Goal: Task Accomplishment & Management: Manage account settings

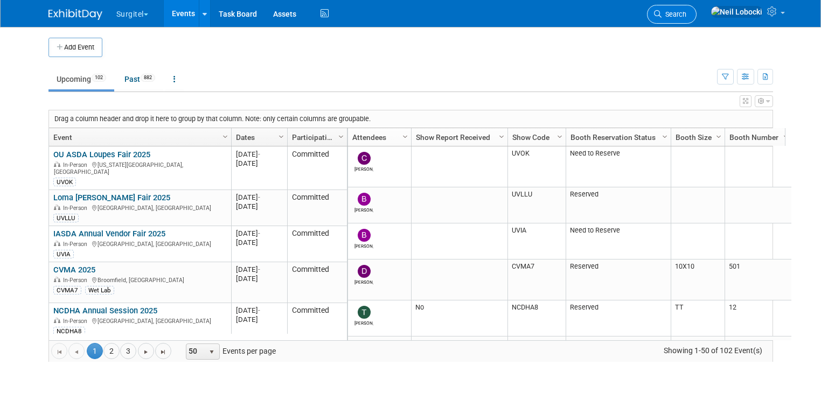
click at [696, 9] on link "Search" at bounding box center [672, 14] width 50 height 19
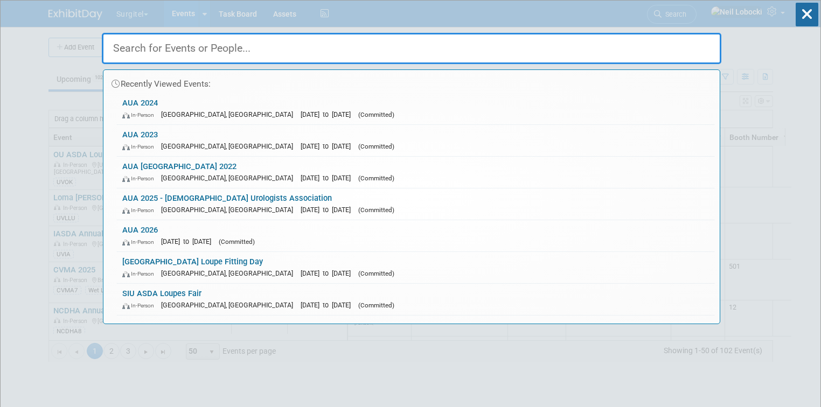
click at [442, 41] on input "text" at bounding box center [411, 48] width 619 height 31
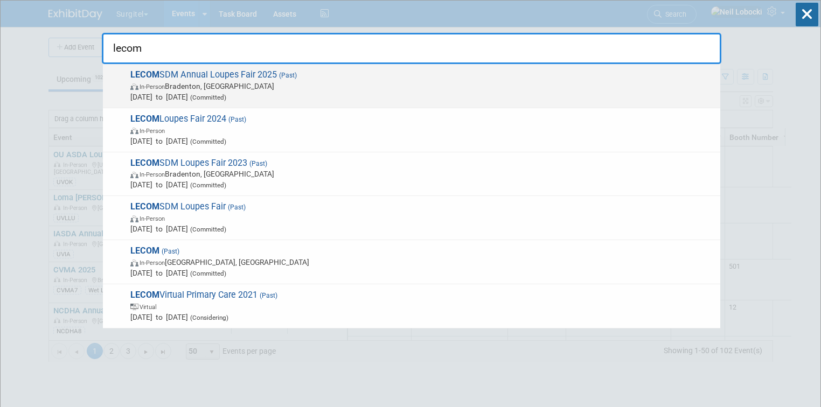
type input "lecom"
click at [210, 72] on span "LECOM SDM Annual Loupes Fair 2025 (Past) In-Person Bradenton, FL Jul 25, 2025 t…" at bounding box center [421, 85] width 588 height 33
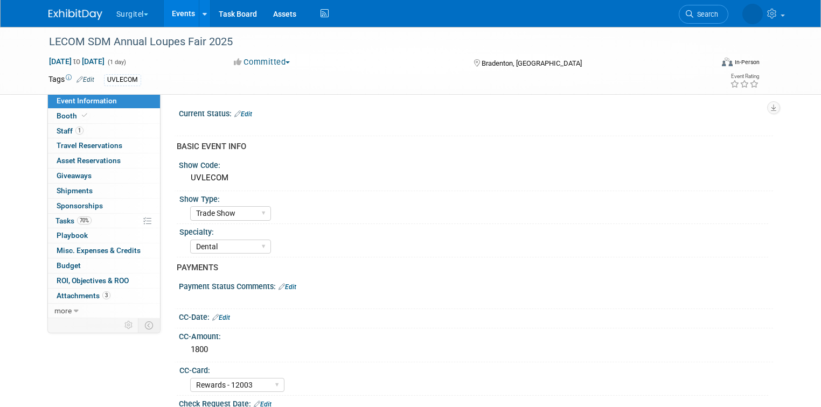
select select "Trade Show"
select select "Dental"
select select "Rewards - 12003"
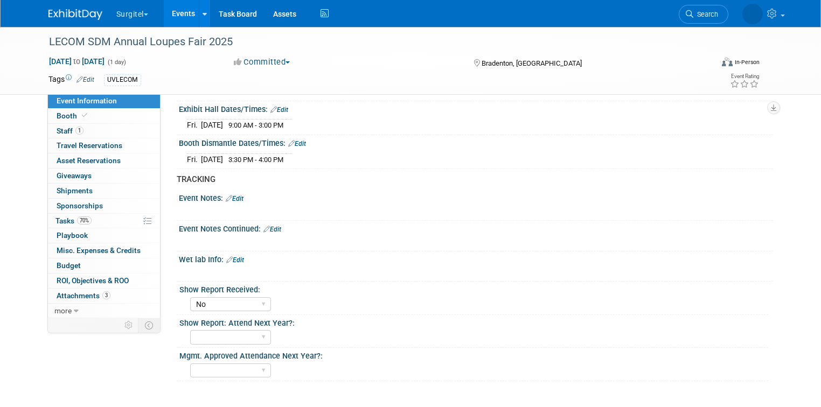
scroll to position [733, 0]
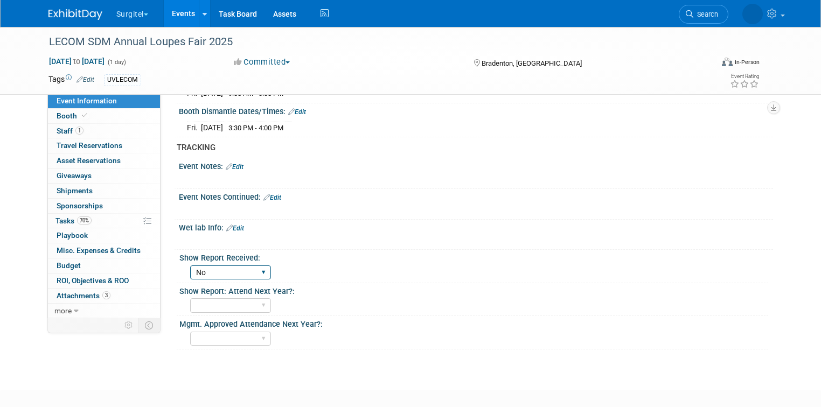
click at [239, 266] on select "No Yes" at bounding box center [230, 273] width 81 height 15
select select "Yes"
click at [190, 266] on select "No Yes" at bounding box center [230, 273] width 81 height 15
click at [54, 311] on span "more" at bounding box center [62, 310] width 17 height 9
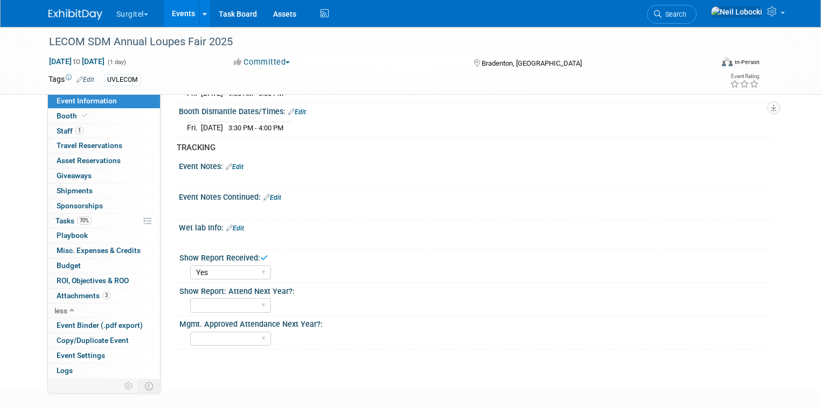
scroll to position [12, 0]
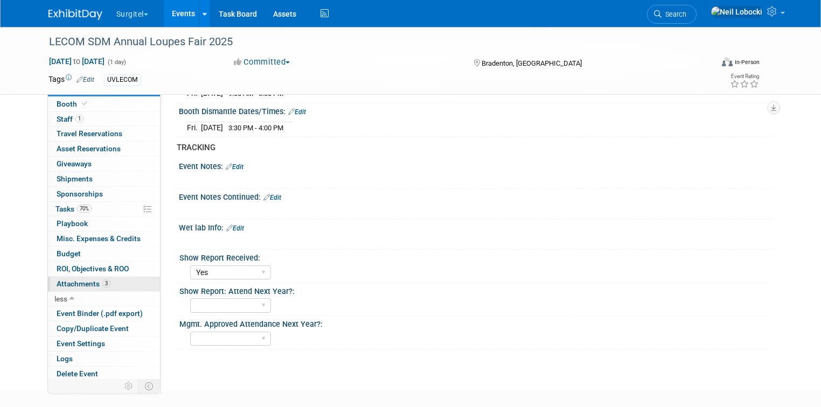
click at [80, 282] on span "Attachments 3" at bounding box center [84, 284] width 54 height 9
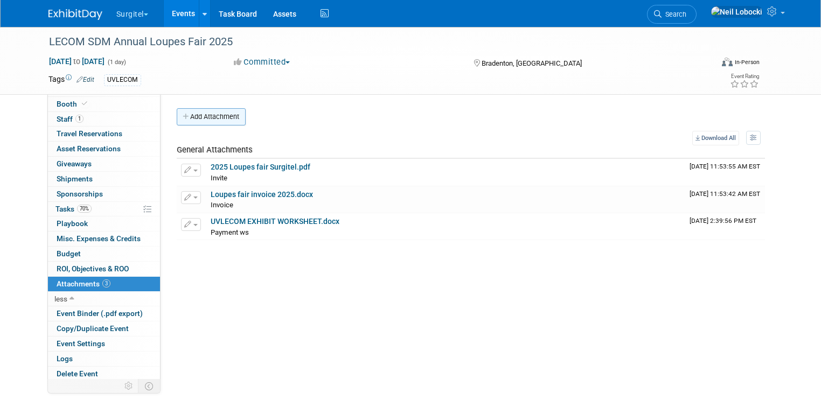
click at [213, 116] on button "Add Attachment" at bounding box center [211, 116] width 69 height 17
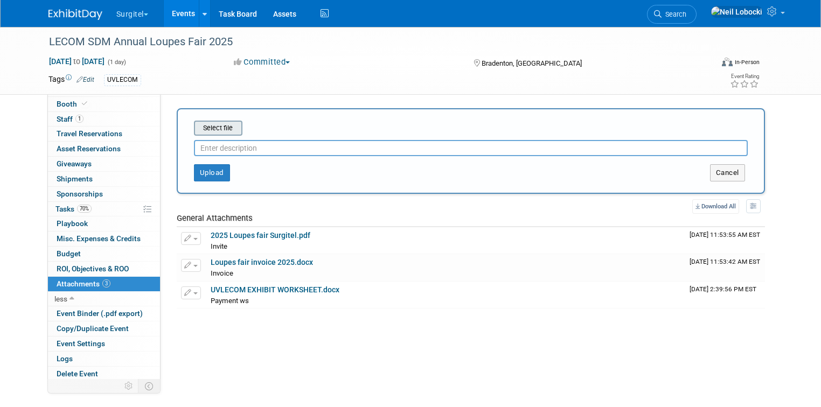
click at [209, 127] on input "file" at bounding box center [177, 128] width 128 height 13
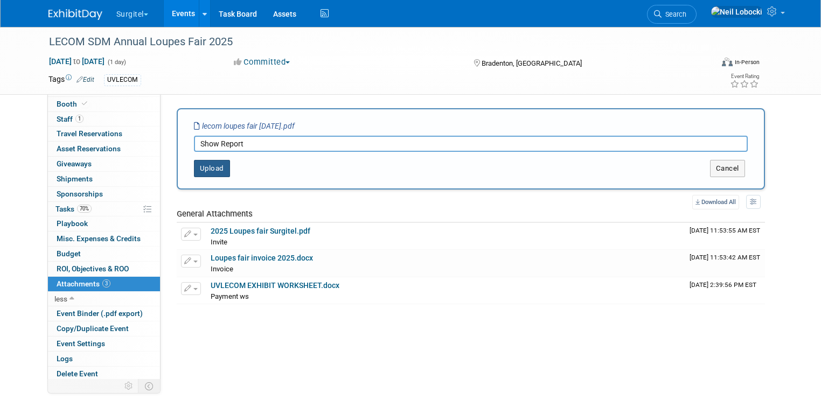
type input "Show Report"
click at [203, 164] on button "Upload" at bounding box center [212, 168] width 36 height 17
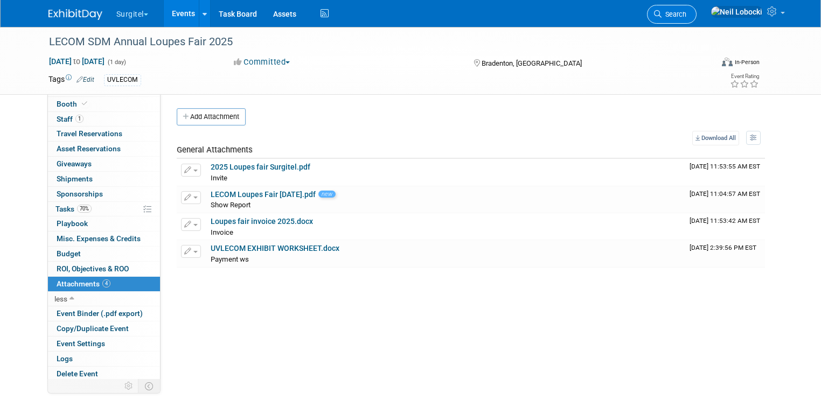
click at [686, 13] on span "Search" at bounding box center [673, 14] width 25 height 8
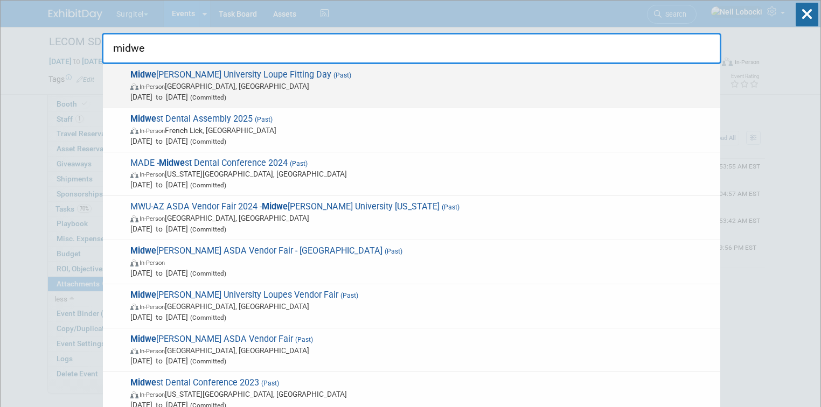
type input "midwe"
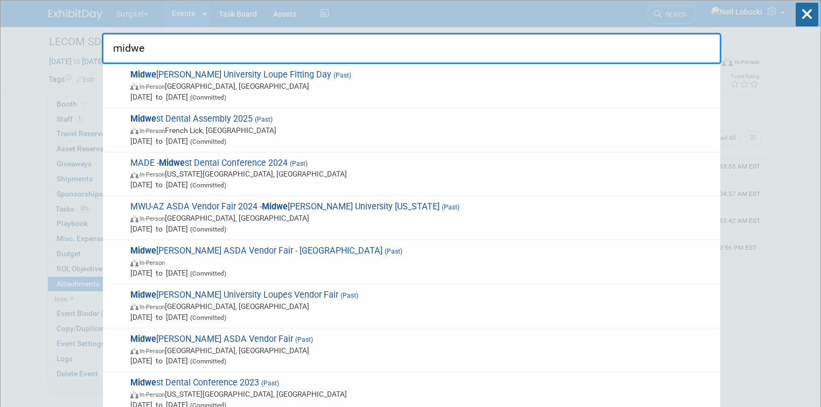
click at [231, 92] on span "Sep 3, 2025 to Sep 4, 2025 (Committed)" at bounding box center [422, 97] width 584 height 11
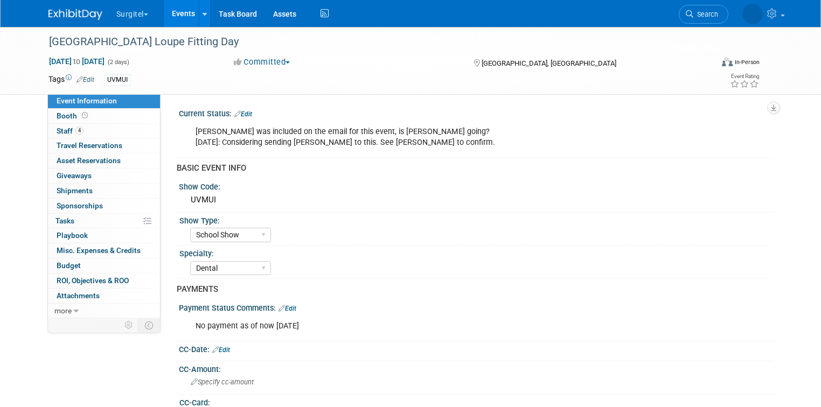
select select "School Show"
select select "Dental"
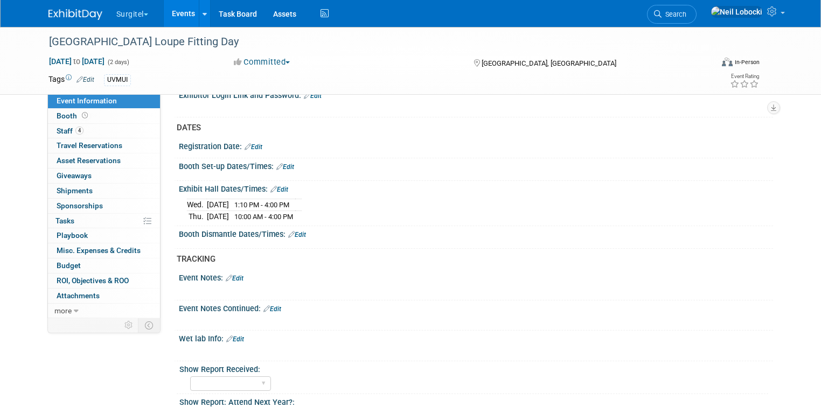
scroll to position [733, 0]
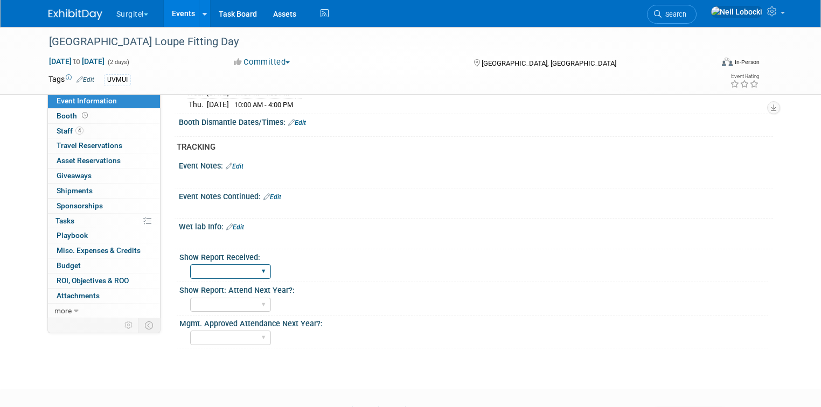
click at [239, 264] on select "No Yes" at bounding box center [230, 271] width 81 height 15
select select "Yes"
click at [190, 264] on select "No Yes" at bounding box center [230, 271] width 81 height 15
click at [88, 294] on span "Attachments 0" at bounding box center [78, 295] width 43 height 9
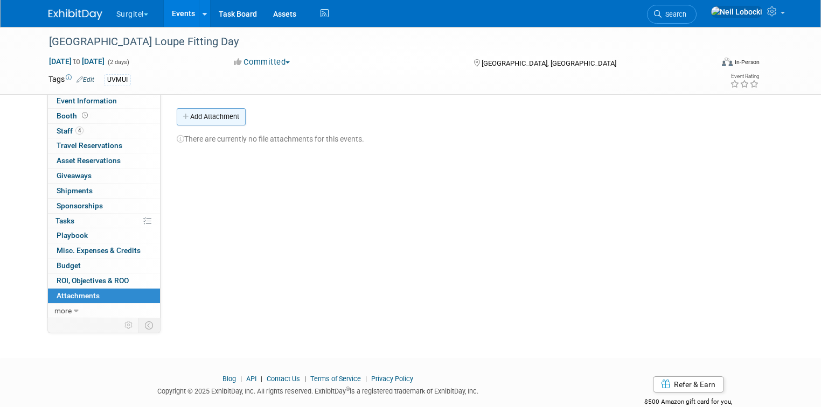
click at [205, 118] on button "Add Attachment" at bounding box center [211, 116] width 69 height 17
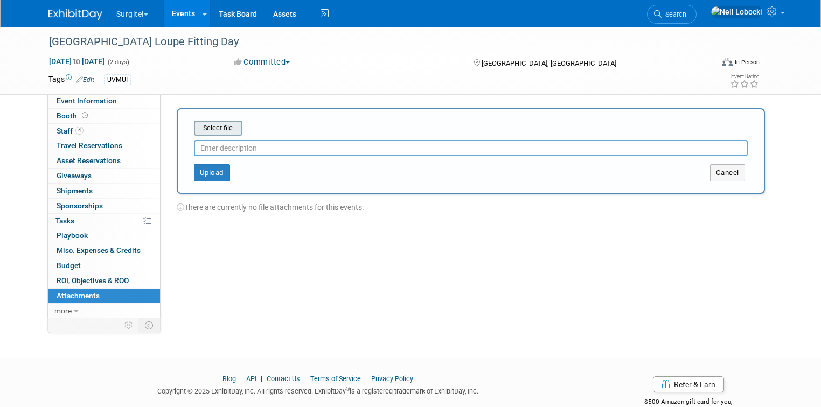
click at [213, 128] on input "file" at bounding box center [177, 128] width 128 height 13
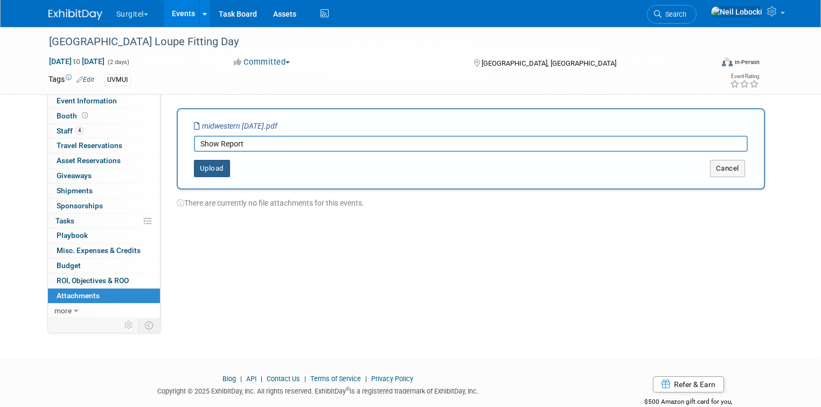
type input "Show Report"
click at [194, 171] on button "Upload" at bounding box center [212, 168] width 36 height 17
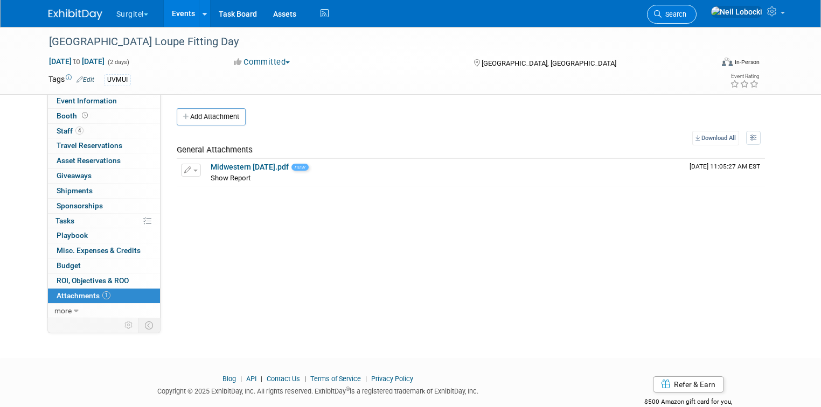
click at [686, 16] on span "Search" at bounding box center [673, 14] width 25 height 8
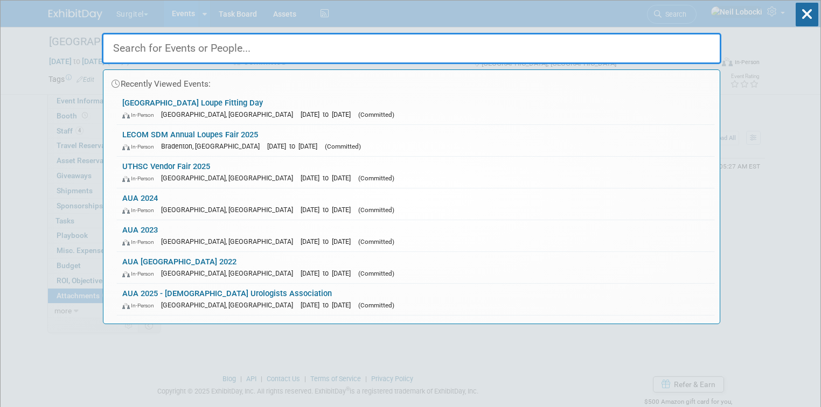
click at [371, 43] on input "text" at bounding box center [411, 48] width 619 height 31
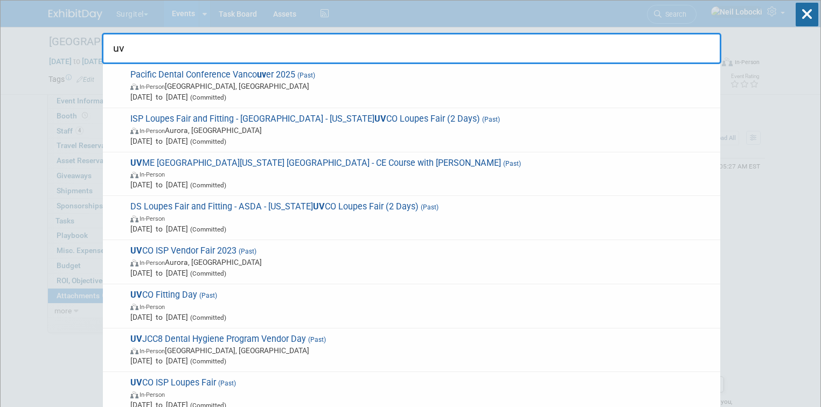
type input "u"
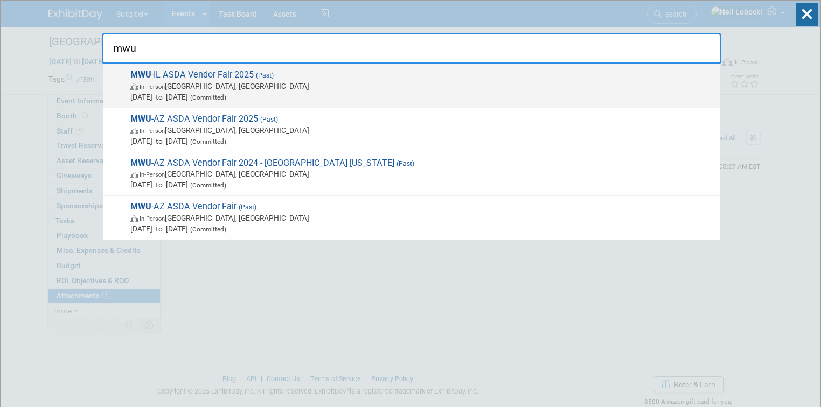
type input "mwu"
click at [278, 84] on span "In-Person Downers Grove, IL" at bounding box center [422, 86] width 584 height 11
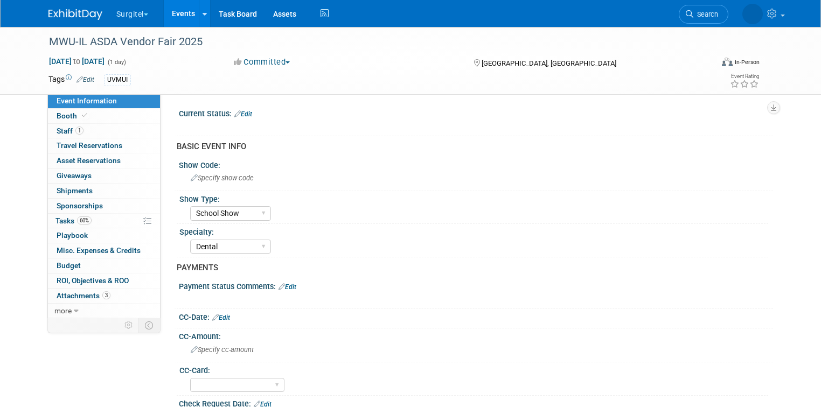
select select "School Show"
select select "Dental"
select select "No"
select select "Yes"
click at [88, 295] on span "Attachments 3" at bounding box center [84, 295] width 54 height 9
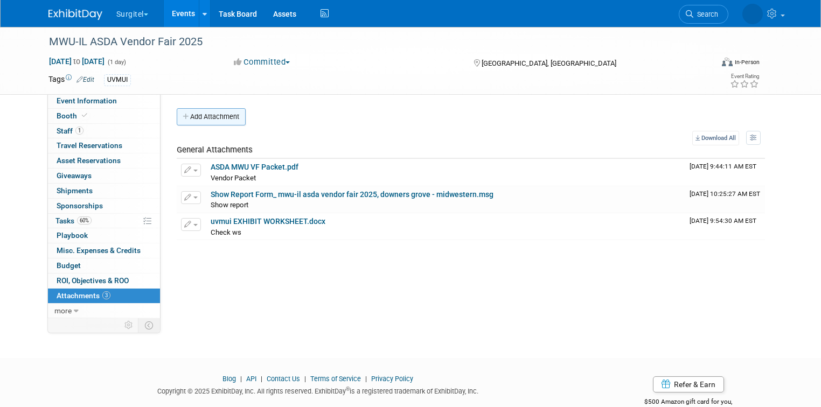
click at [210, 117] on button "Add Attachment" at bounding box center [211, 116] width 69 height 17
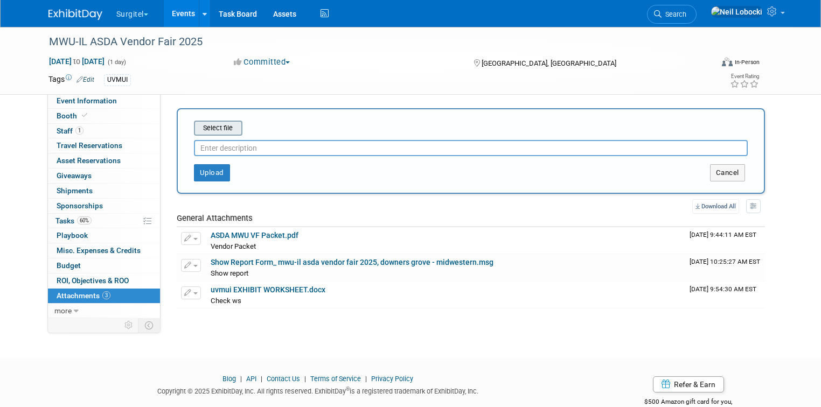
click at [217, 126] on input "file" at bounding box center [177, 128] width 128 height 13
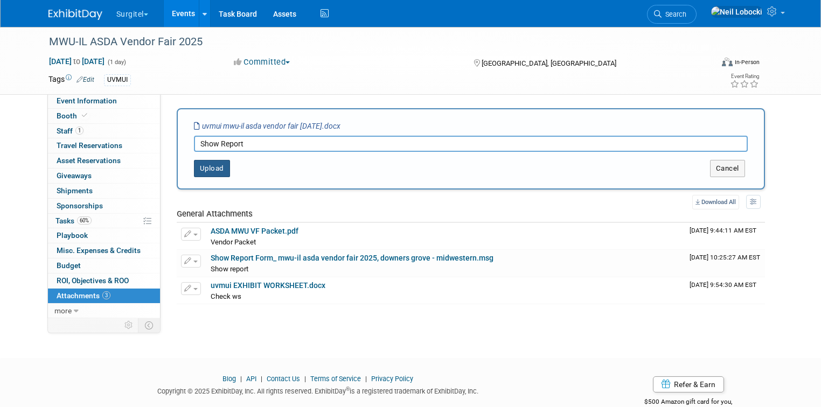
type input "Show Report"
click at [207, 162] on button "Upload" at bounding box center [212, 168] width 36 height 17
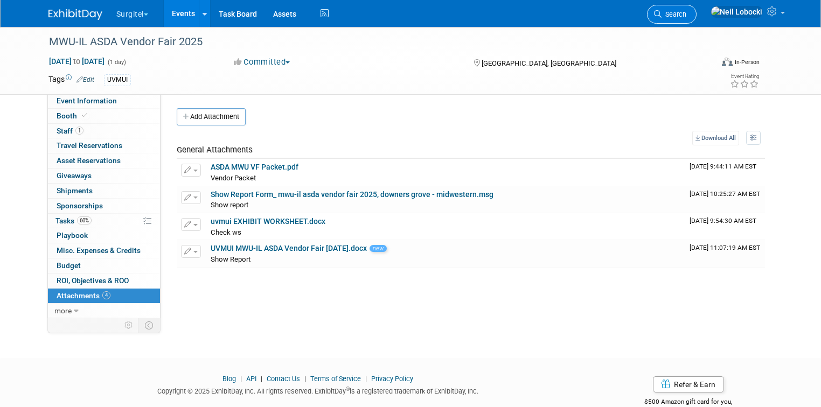
click at [686, 11] on span "Search" at bounding box center [673, 14] width 25 height 8
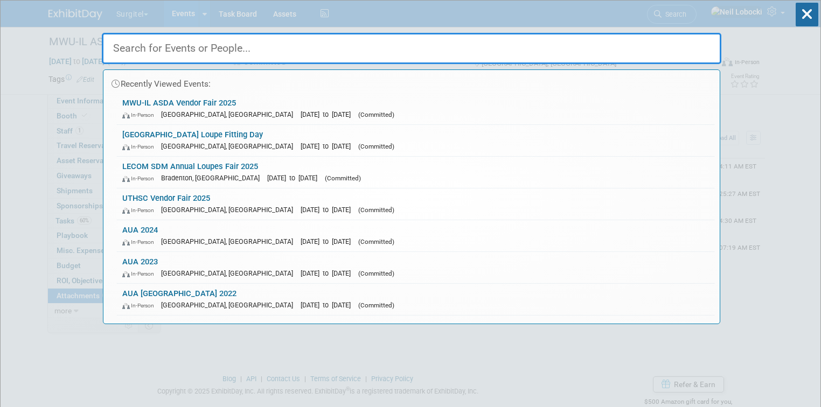
click at [435, 47] on input "text" at bounding box center [411, 48] width 619 height 31
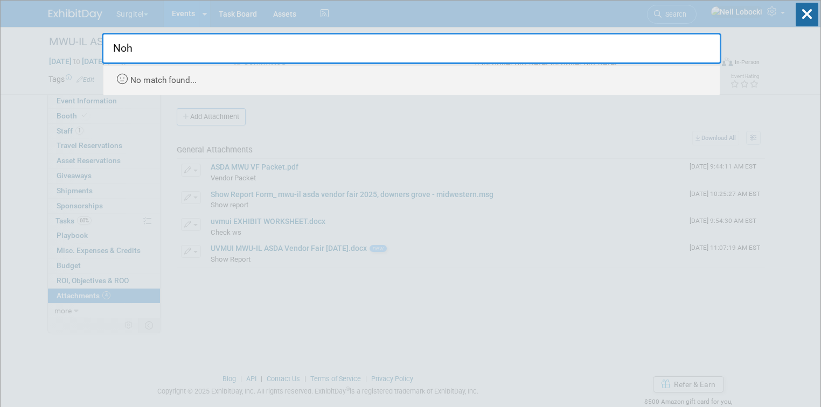
click at [144, 47] on input "Noh" at bounding box center [411, 48] width 619 height 31
click at [144, 48] on input "Noh" at bounding box center [411, 48] width 619 height 31
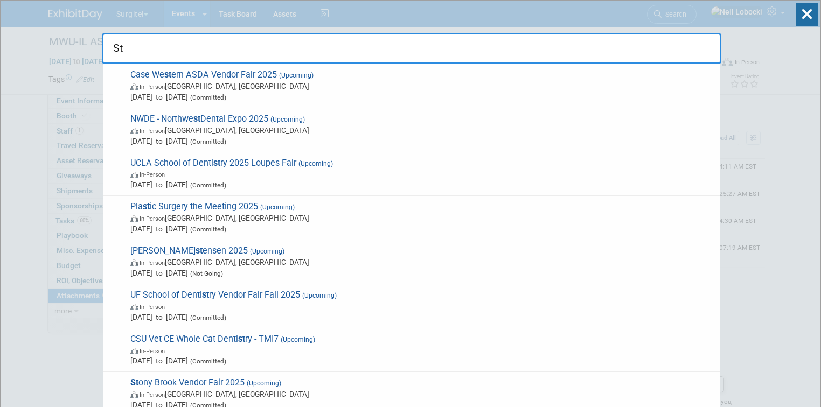
type input "S"
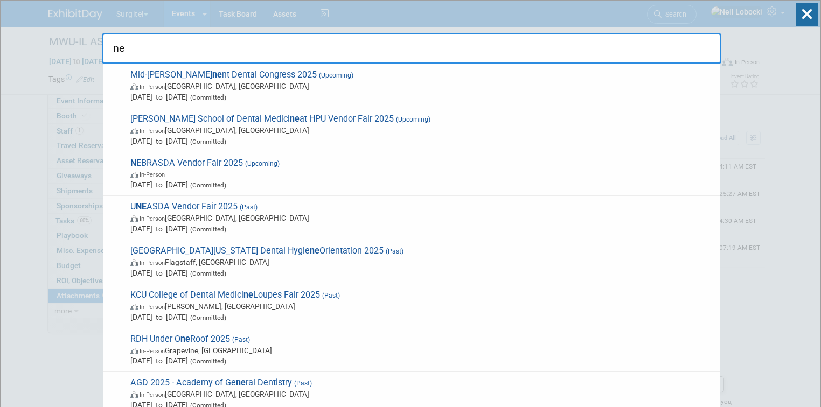
type input "n"
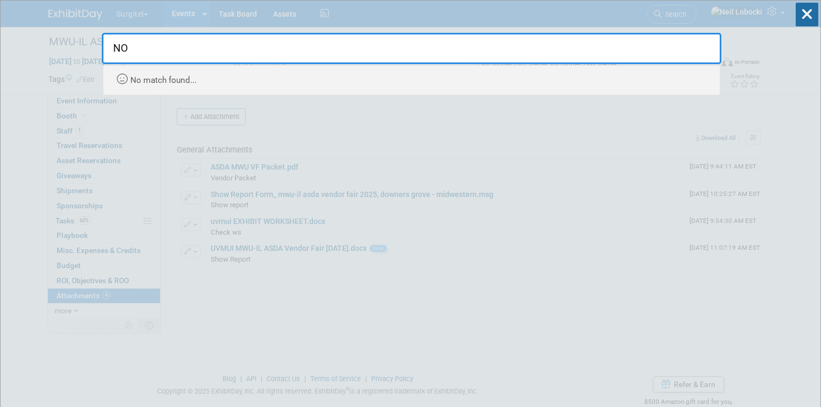
type input "N"
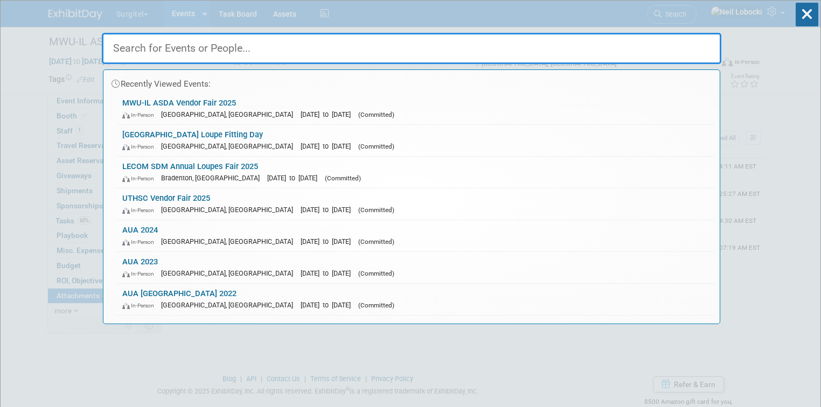
click at [248, 44] on input "text" at bounding box center [411, 48] width 619 height 31
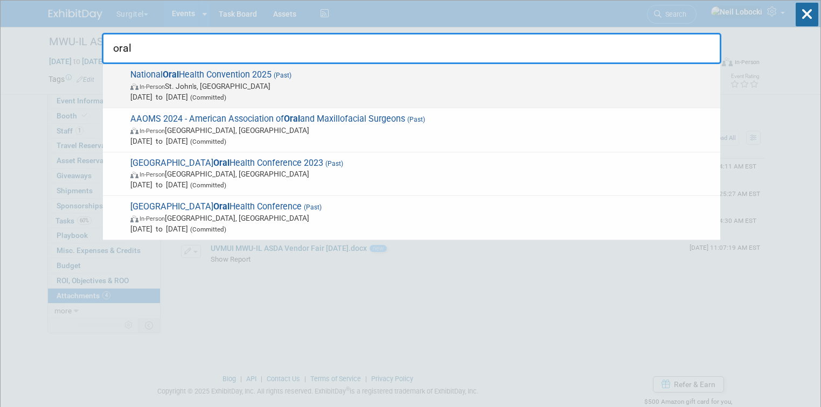
type input "oral"
click at [261, 75] on span "National Oral Health Convention 2025 (Past) In-Person St. John's, Canada Aug 27…" at bounding box center [421, 85] width 588 height 33
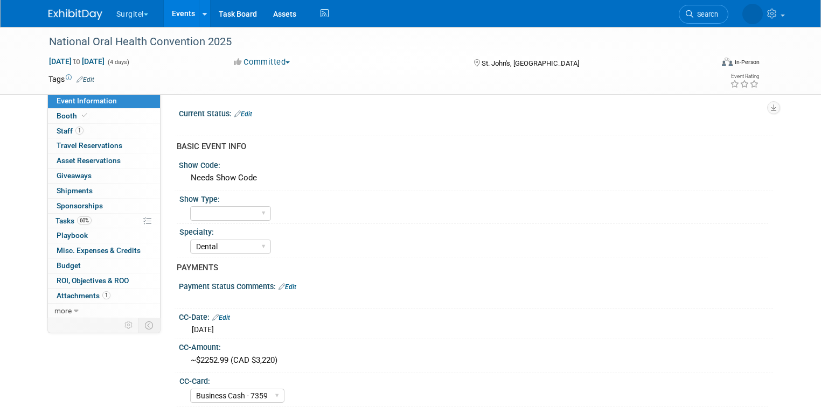
select select "Dental"
select select "Business Cash - 7359"
click at [180, 41] on div "National Oral Health Convention 2025" at bounding box center [372, 41] width 654 height 19
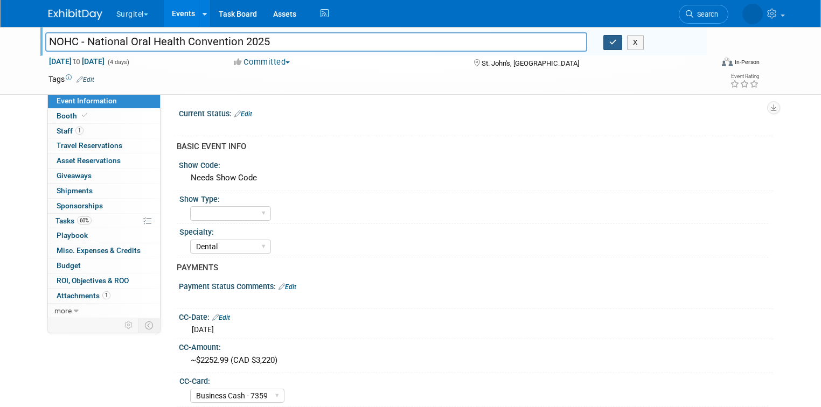
type input "NOHC - National Oral Health Convention 2025"
click at [616, 43] on icon "button" at bounding box center [613, 42] width 8 height 7
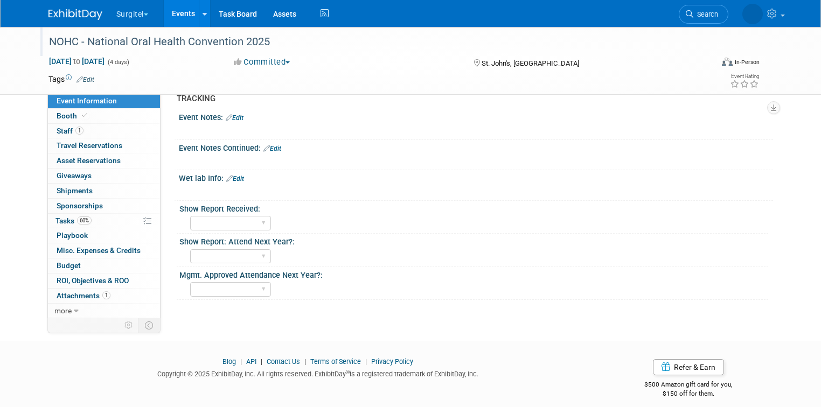
scroll to position [784, 0]
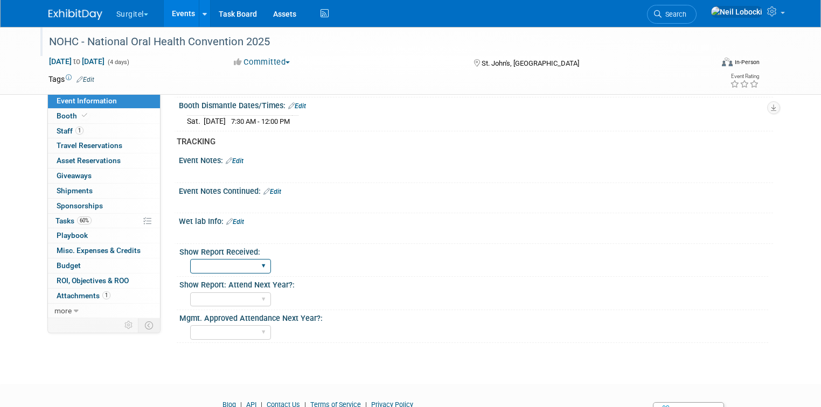
click at [225, 259] on select "No Yes" at bounding box center [230, 266] width 81 height 15
select select "Yes"
click at [190, 259] on select "No Yes" at bounding box center [230, 266] width 81 height 15
click at [75, 295] on span "Attachments 1" at bounding box center [84, 295] width 54 height 9
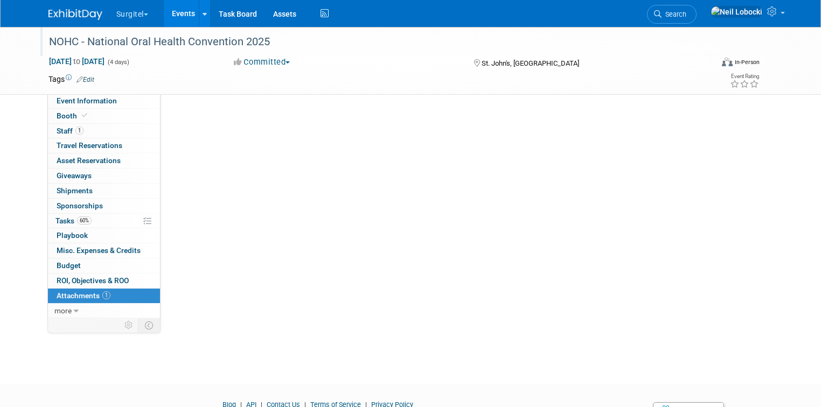
scroll to position [0, 0]
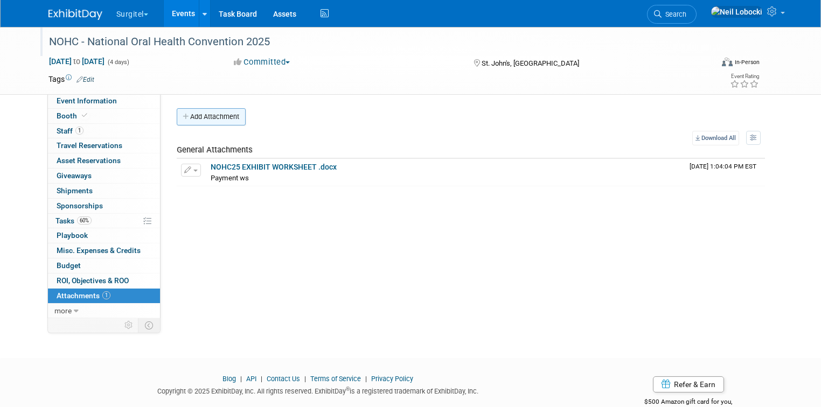
click at [197, 120] on button "Add Attachment" at bounding box center [211, 116] width 69 height 17
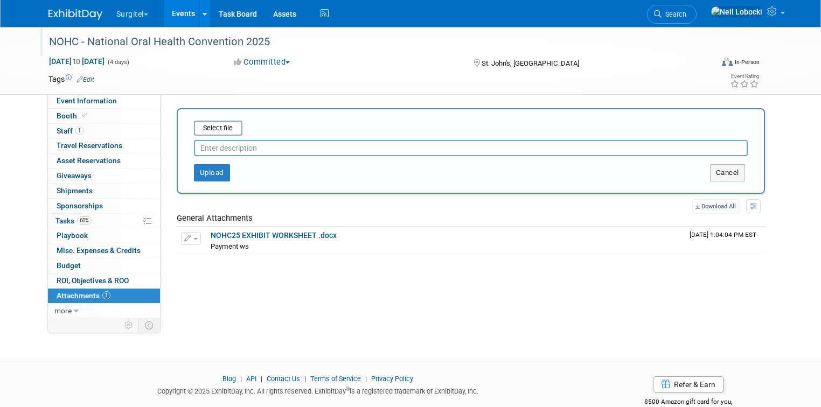
click at [218, 152] on input "text" at bounding box center [471, 148] width 554 height 16
type input "s"
type input "Show Report"
click at [209, 127] on input "file" at bounding box center [177, 128] width 128 height 13
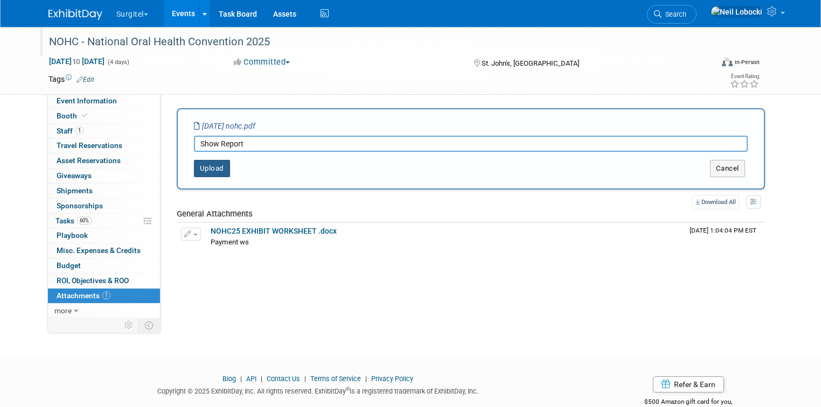
click at [210, 172] on button "Upload" at bounding box center [212, 168] width 36 height 17
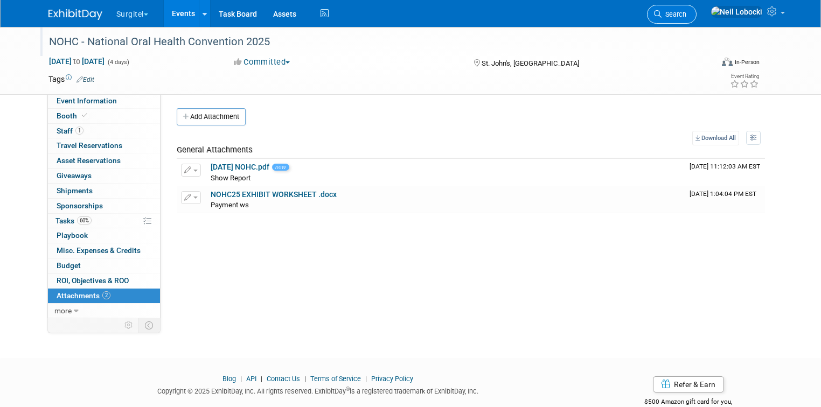
click at [686, 15] on span "Search" at bounding box center [673, 14] width 25 height 8
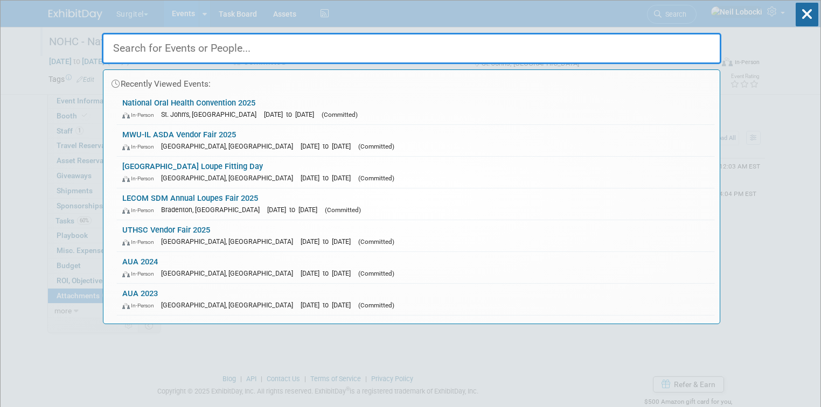
click at [302, 55] on input "text" at bounding box center [411, 48] width 619 height 31
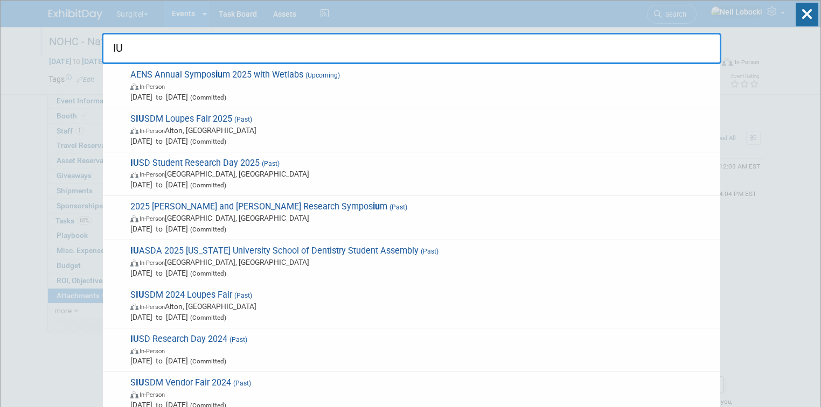
type input "IU"
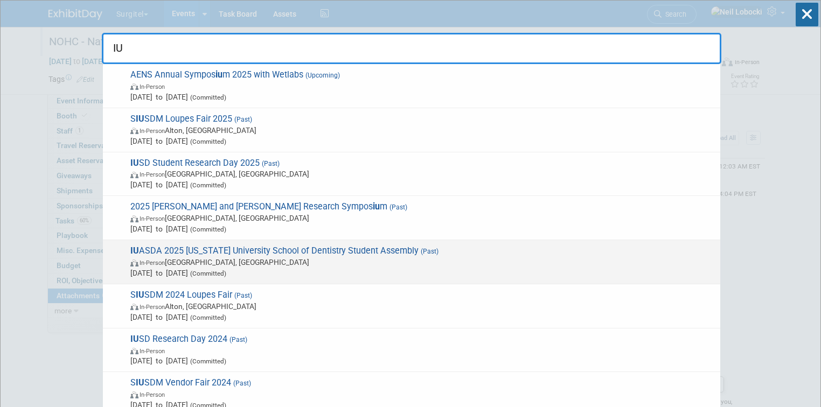
click at [278, 255] on span "IU ASDA 2025 Indiana University School of Dentistry Student Assembly (Past) In-…" at bounding box center [421, 262] width 588 height 33
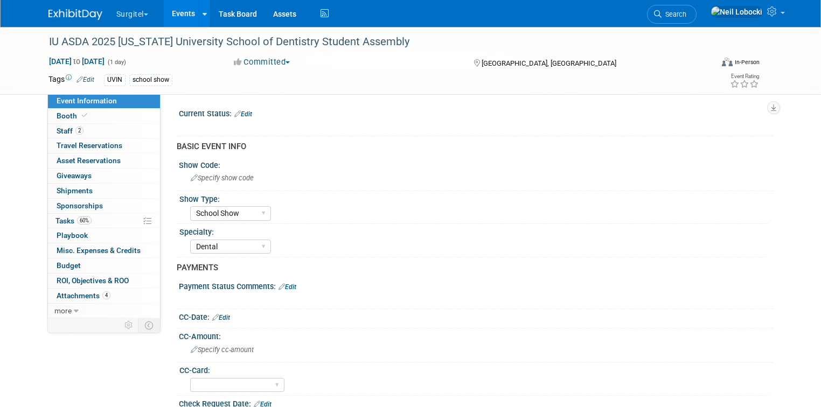
select select "School Show"
select select "Dental"
select select "Yes"
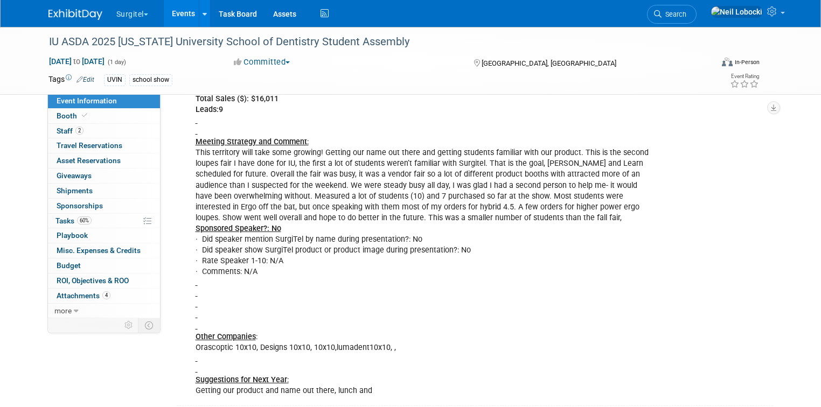
scroll to position [1207, 0]
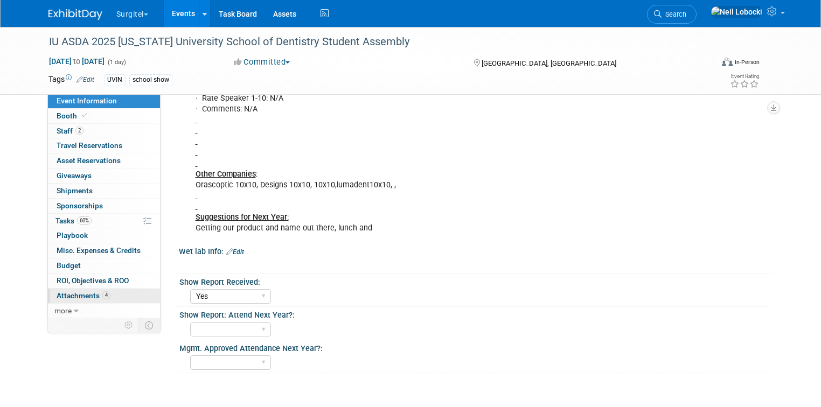
click at [82, 295] on span "Attachments 4" at bounding box center [84, 295] width 54 height 9
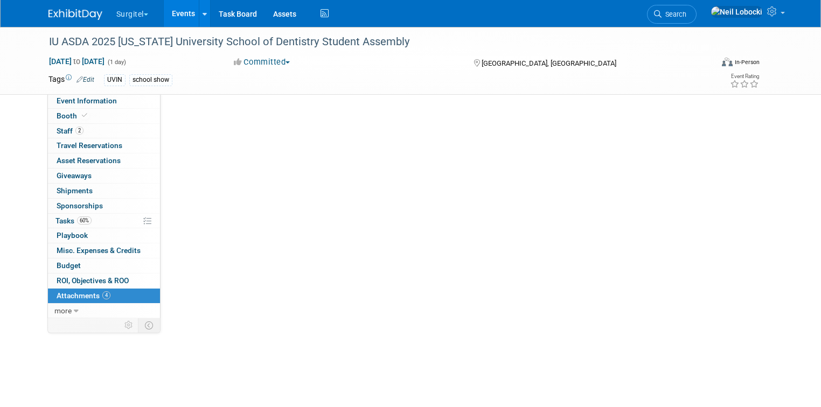
scroll to position [0, 0]
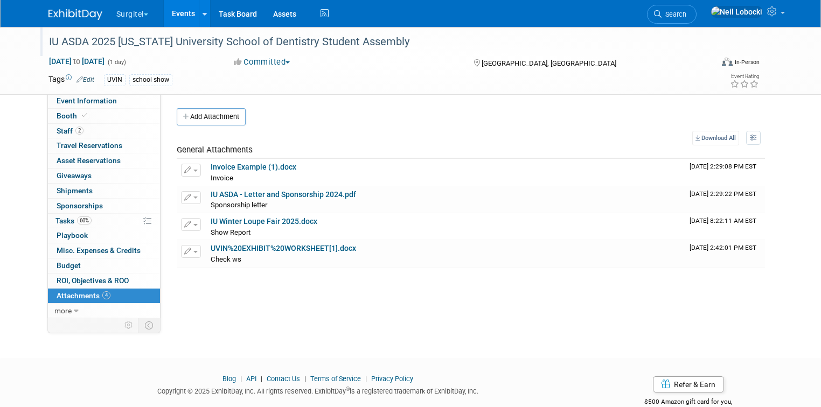
click at [371, 43] on div "IU ASDA 2025 Indiana University School of Dentistry Student Assembly" at bounding box center [372, 41] width 654 height 19
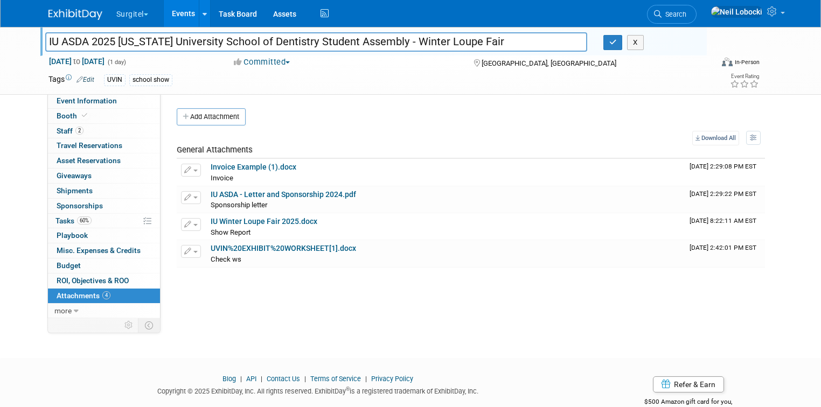
type input "IU ASDA 2025 [US_STATE] University School of Dentistry Student Assembly - Winte…"
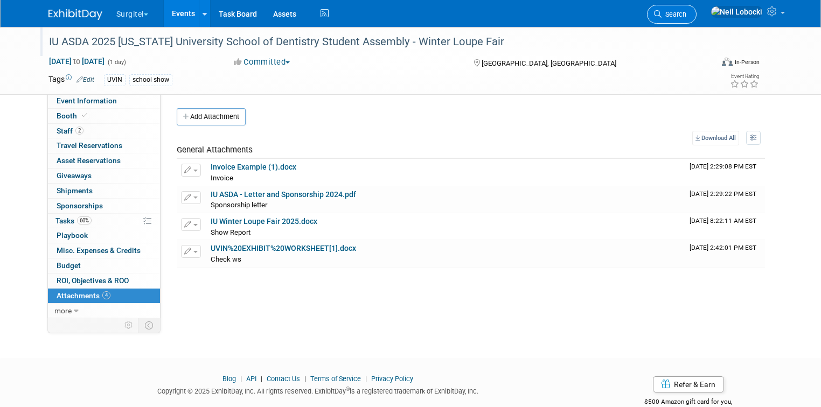
click at [686, 11] on span "Search" at bounding box center [673, 14] width 25 height 8
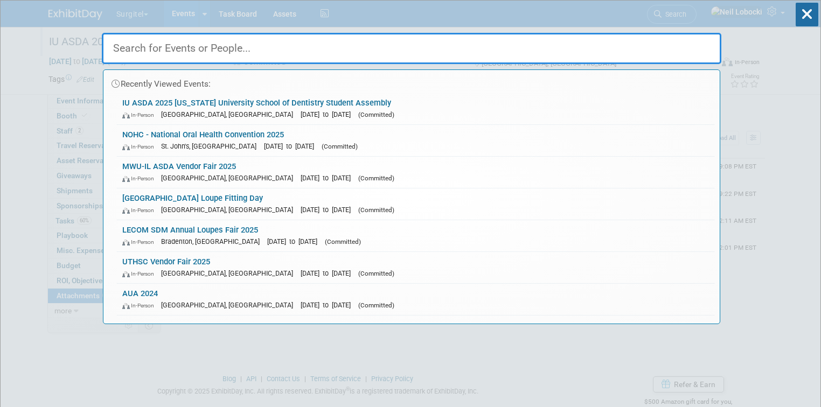
click at [338, 52] on input "text" at bounding box center [411, 48] width 619 height 31
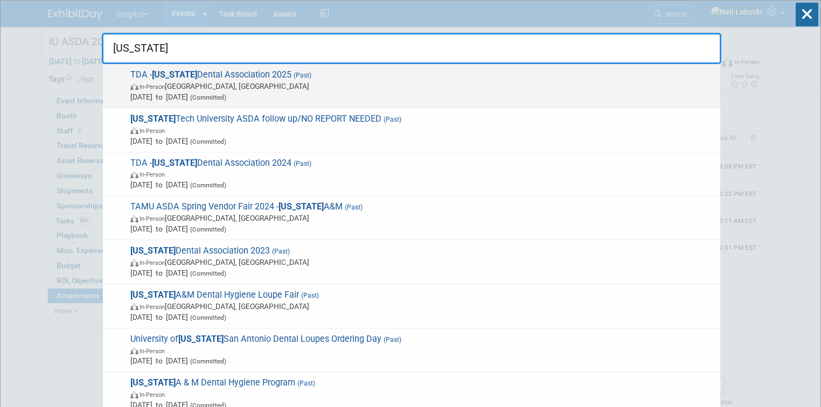
type input "Texas"
click at [322, 81] on span "In-Person San Antonio, TX" at bounding box center [422, 86] width 584 height 11
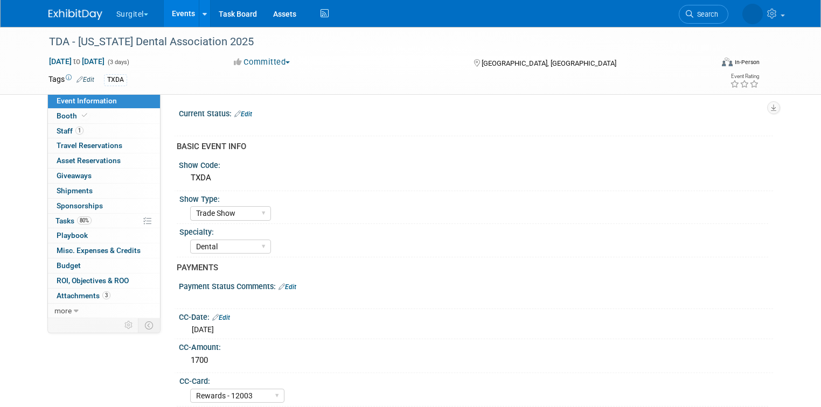
select select "Trade Show"
select select "Dental"
select select "Rewards - 12003"
select select "No"
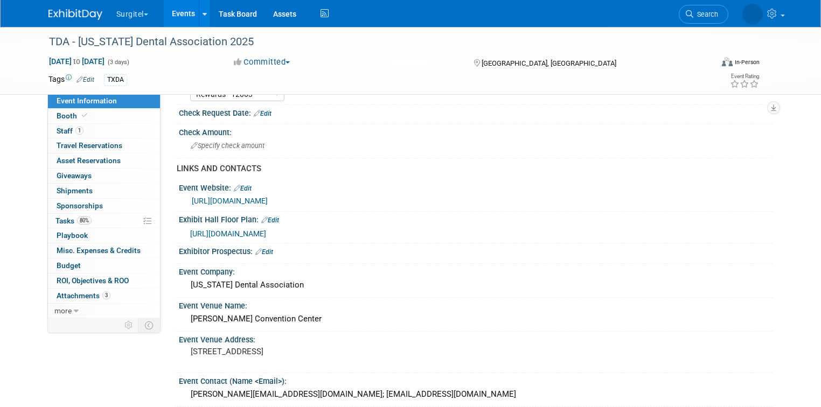
scroll to position [86, 0]
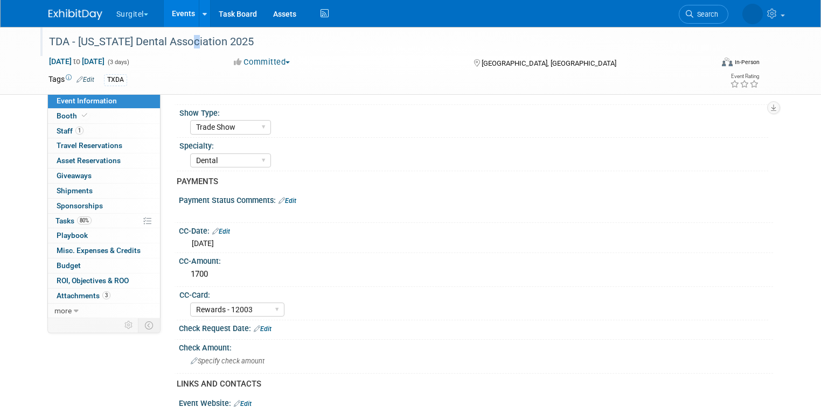
click at [177, 45] on div "TDA - [US_STATE] Dental Association 2025" at bounding box center [372, 41] width 654 height 19
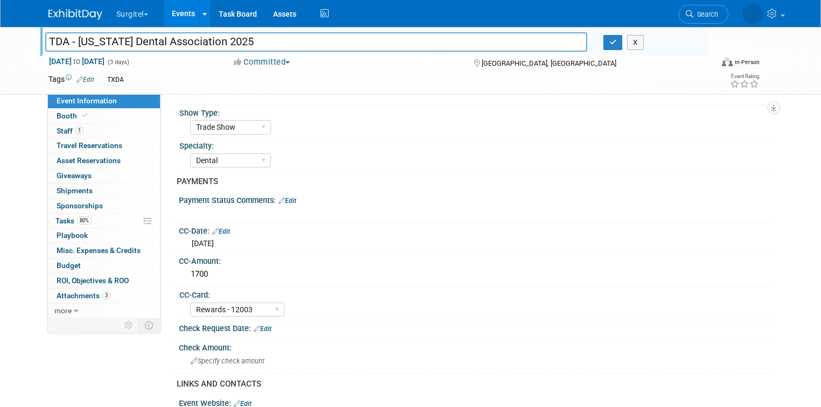
click at [45, 41] on input "TDA - [US_STATE] Dental Association 2025" at bounding box center [316, 41] width 542 height 19
type input "TXDA - [GEOGRAPHIC_DATA] - [US_STATE] Dental Association 2025"
click at [614, 43] on icon "button" at bounding box center [613, 42] width 8 height 7
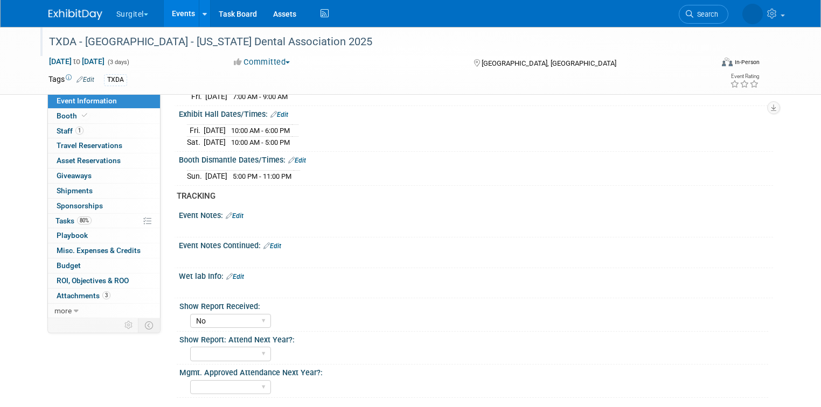
scroll to position [828, 0]
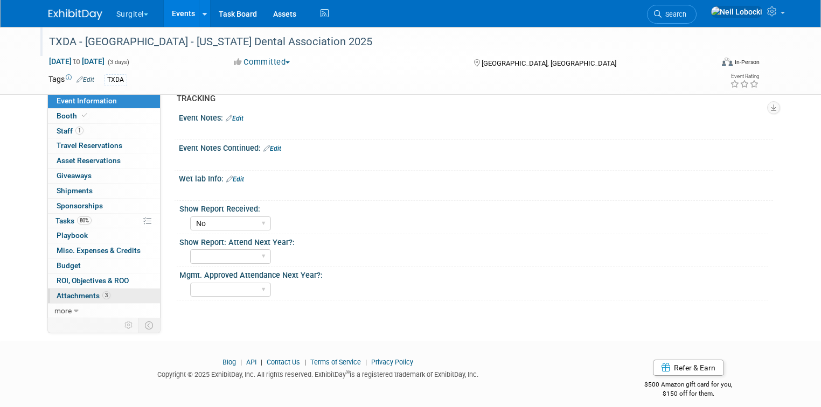
click at [59, 296] on span "Attachments 3" at bounding box center [84, 295] width 54 height 9
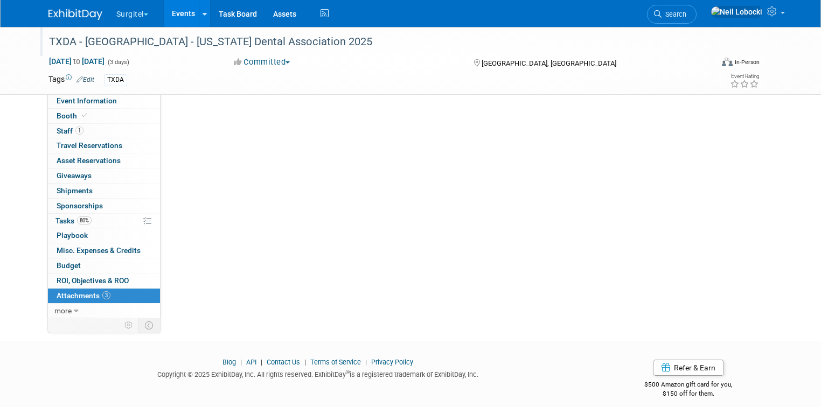
scroll to position [0, 0]
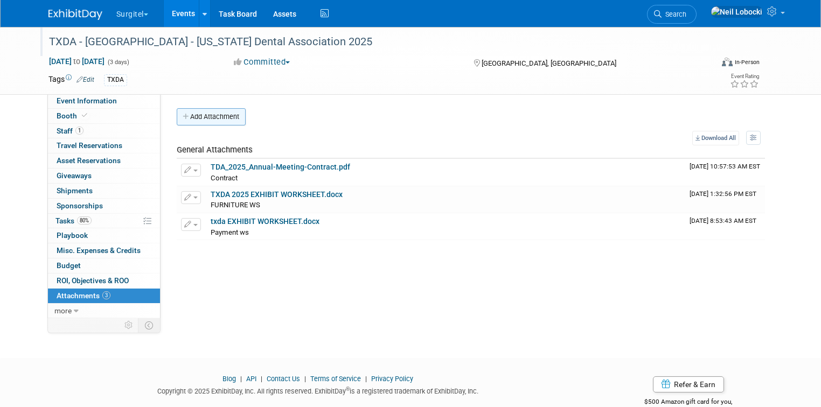
click at [195, 113] on button "Add Attachment" at bounding box center [211, 116] width 69 height 17
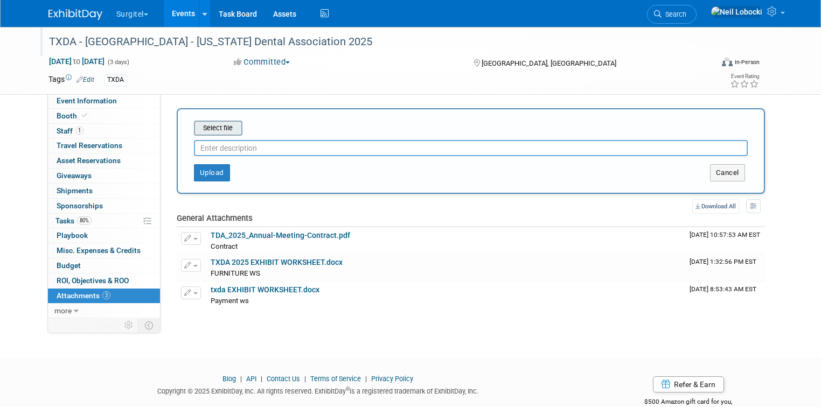
click at [220, 133] on input "file" at bounding box center [177, 128] width 128 height 13
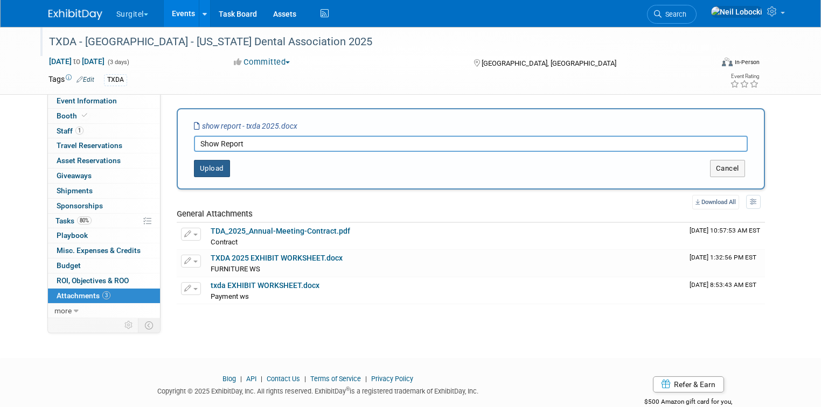
type input "Show Report"
click at [205, 163] on button "Upload" at bounding box center [212, 168] width 36 height 17
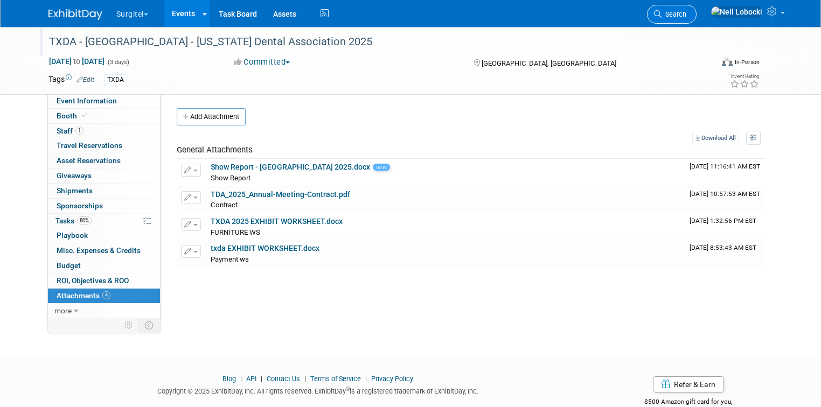
click at [686, 17] on span "Search" at bounding box center [673, 14] width 25 height 8
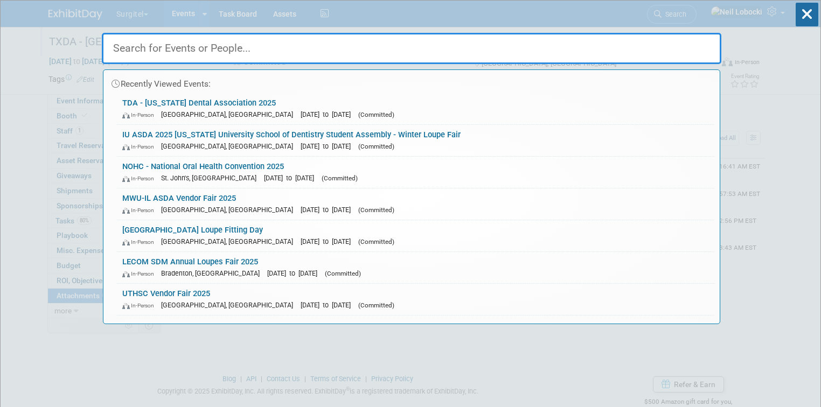
click at [384, 48] on input "text" at bounding box center [411, 48] width 619 height 31
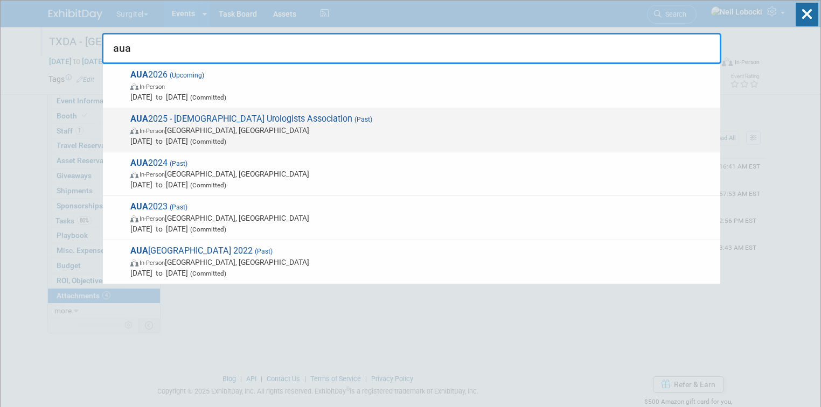
type input "aua"
click at [310, 129] on span "In-Person [GEOGRAPHIC_DATA], [GEOGRAPHIC_DATA]" at bounding box center [422, 130] width 584 height 11
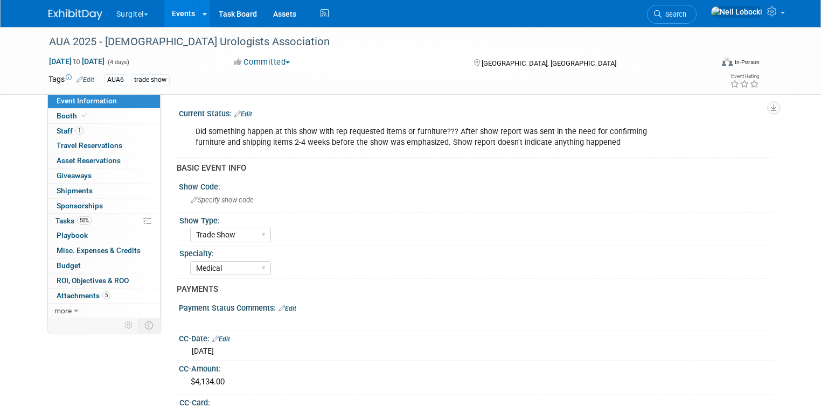
select select "Trade Show"
select select "Medical"
select select "SkyMiles - 93008"
select select "Yes"
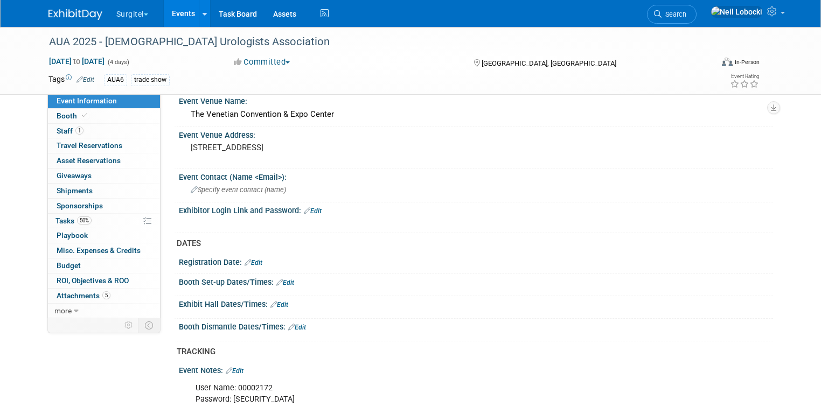
scroll to position [776, 0]
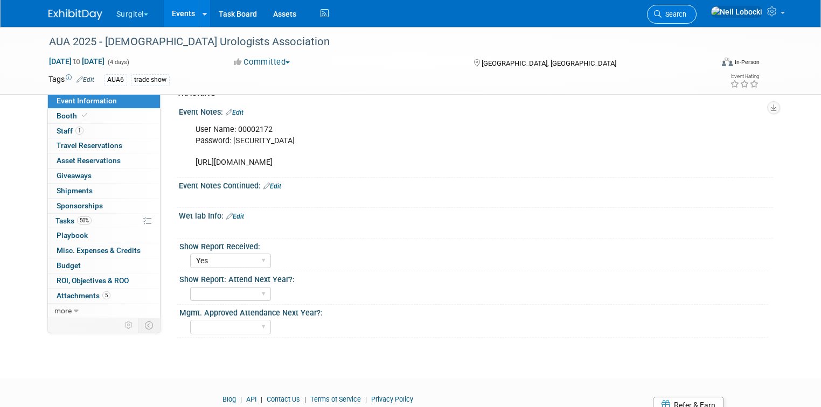
click at [686, 15] on span "Search" at bounding box center [673, 14] width 25 height 8
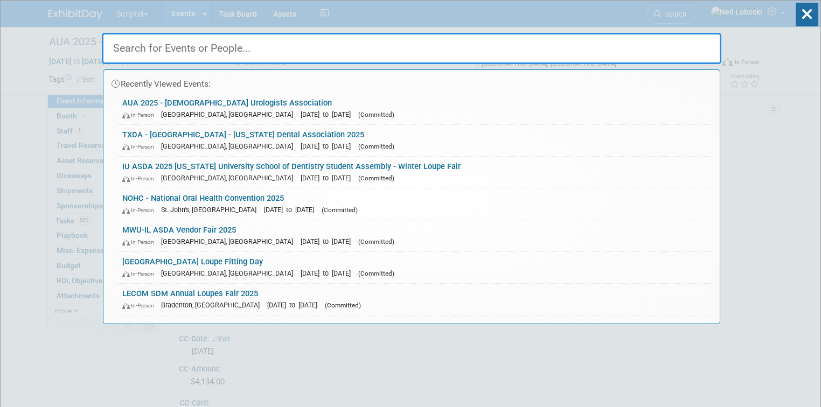
click at [388, 45] on input "text" at bounding box center [411, 48] width 619 height 31
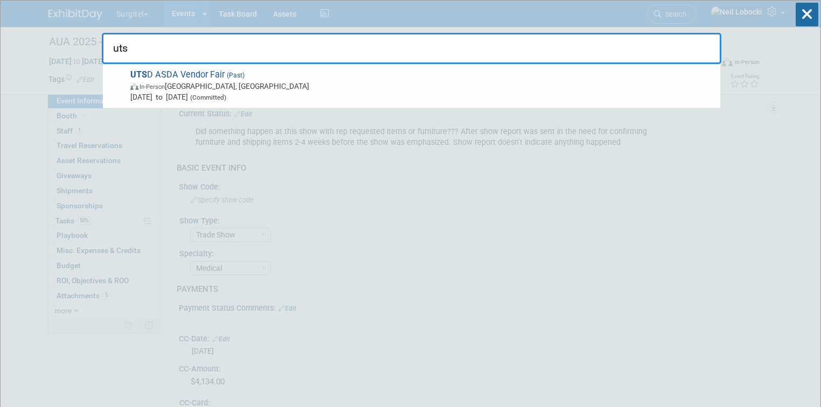
click at [143, 46] on input "uts" at bounding box center [411, 48] width 619 height 31
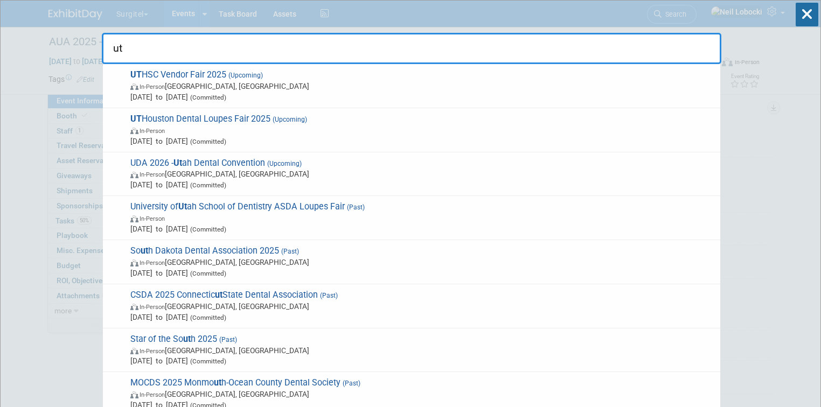
type input "u"
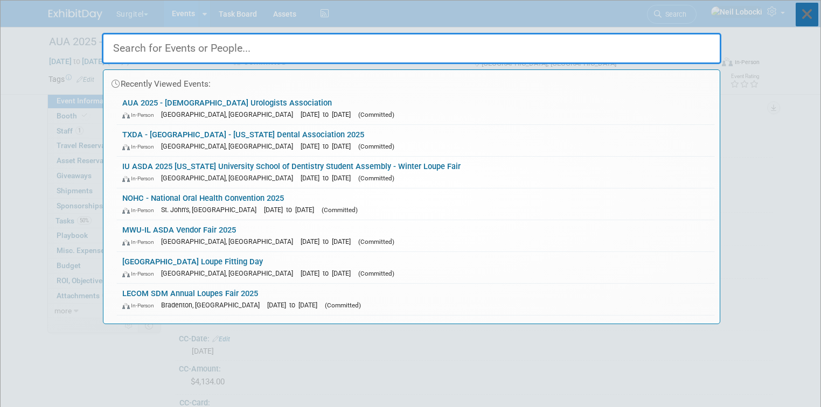
click at [813, 11] on icon at bounding box center [807, 15] width 23 height 24
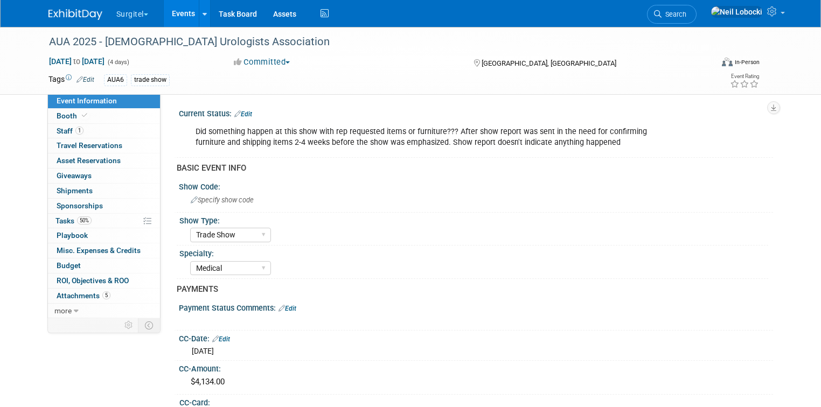
click at [71, 18] on img at bounding box center [75, 14] width 54 height 11
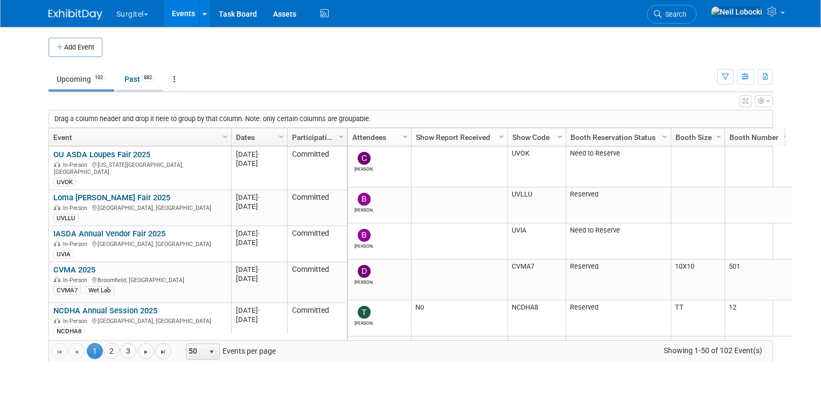
click at [130, 83] on link "Past 882" at bounding box center [139, 79] width 47 height 20
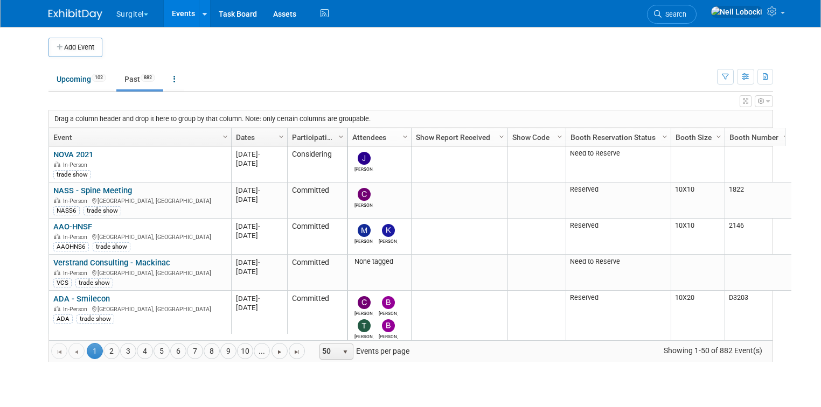
click at [243, 134] on link "Dates" at bounding box center [258, 137] width 44 height 18
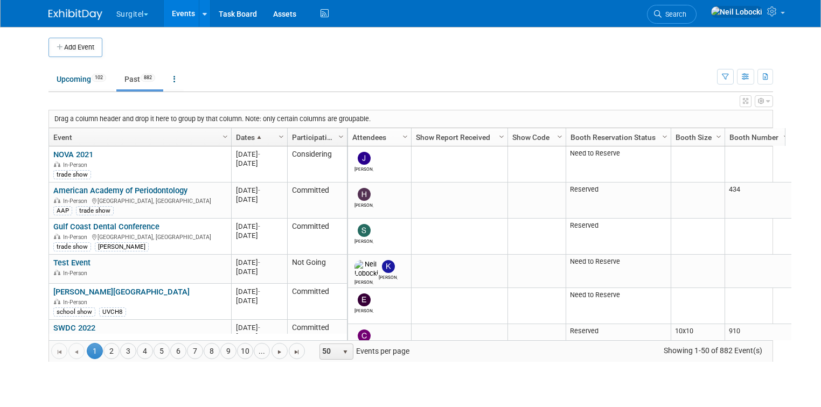
click at [238, 138] on link "Dates" at bounding box center [258, 137] width 44 height 18
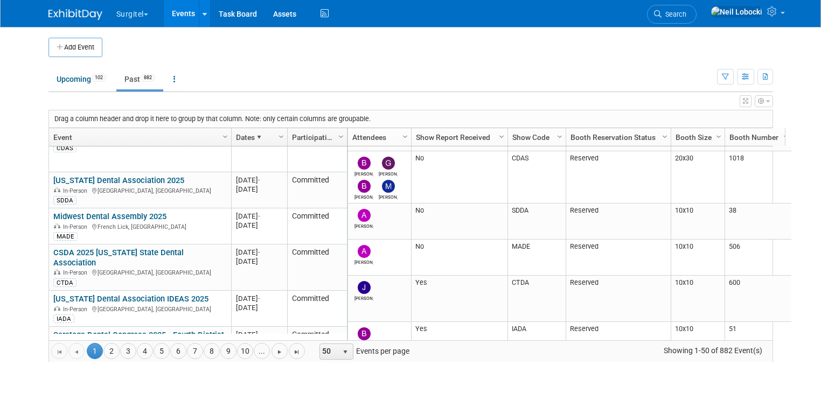
scroll to position [1950, 0]
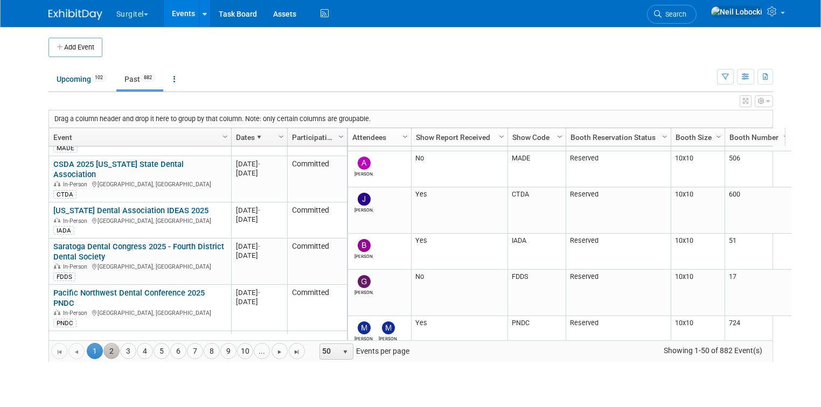
click at [103, 350] on link "2" at bounding box center [111, 351] width 16 height 16
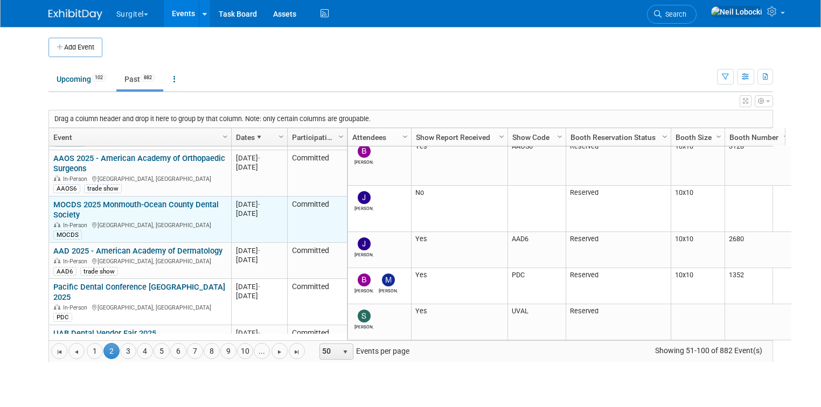
scroll to position [0, 0]
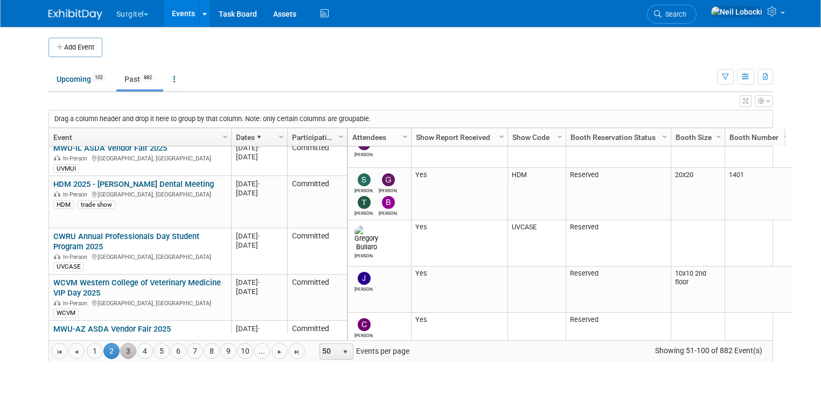
click at [120, 346] on link "3" at bounding box center [128, 351] width 16 height 16
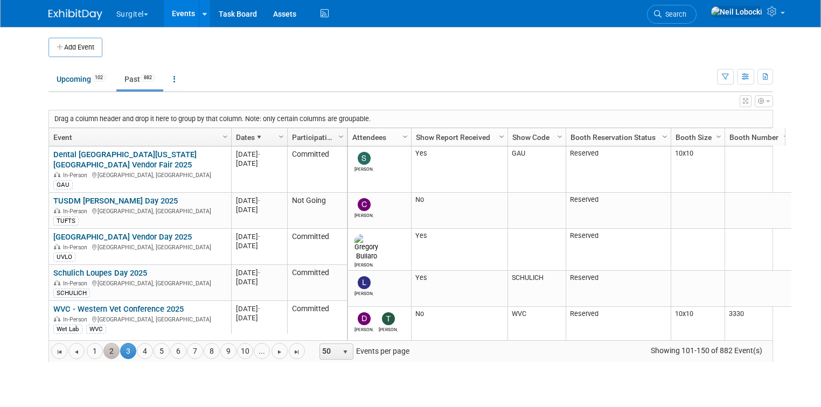
click at [106, 351] on link "2" at bounding box center [111, 351] width 16 height 16
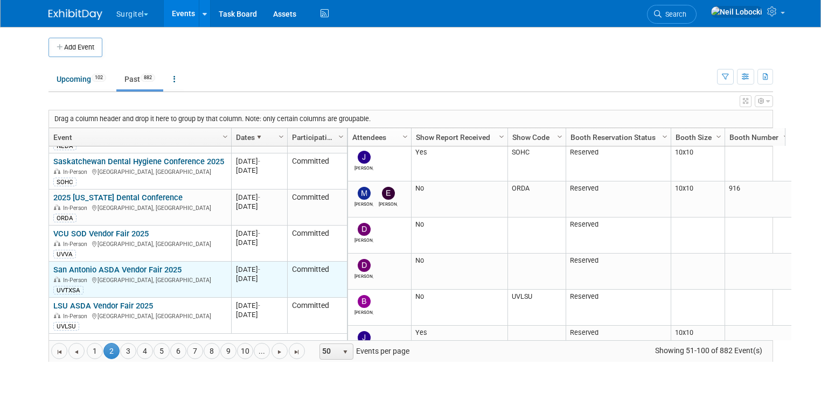
scroll to position [931, 0]
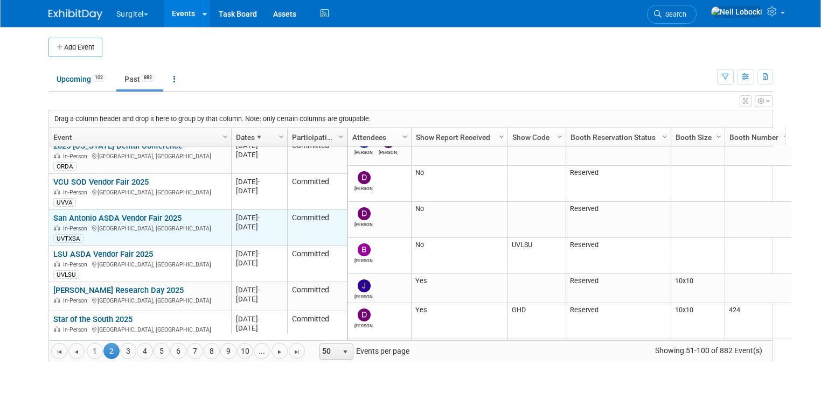
click at [144, 213] on link "San Antonio ASDA Vendor Fair 2025" at bounding box center [117, 218] width 128 height 10
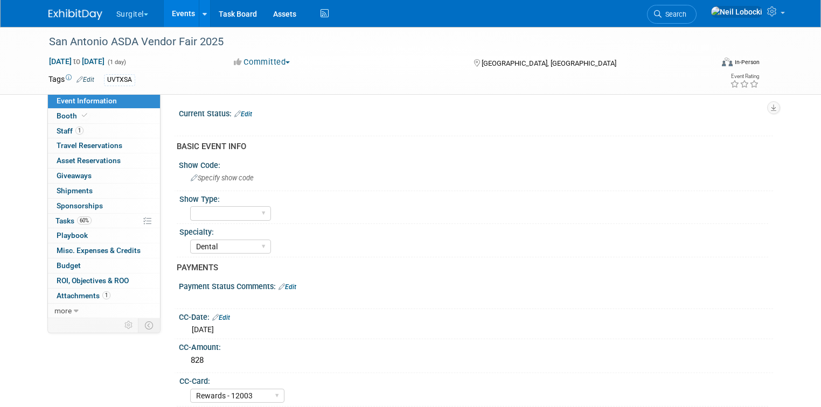
select select "Dental"
select select "Rewards - 12003"
select select "No"
click at [45, 42] on div "San Antonio ASDA Vendor Fair 2025" at bounding box center [372, 41] width 654 height 19
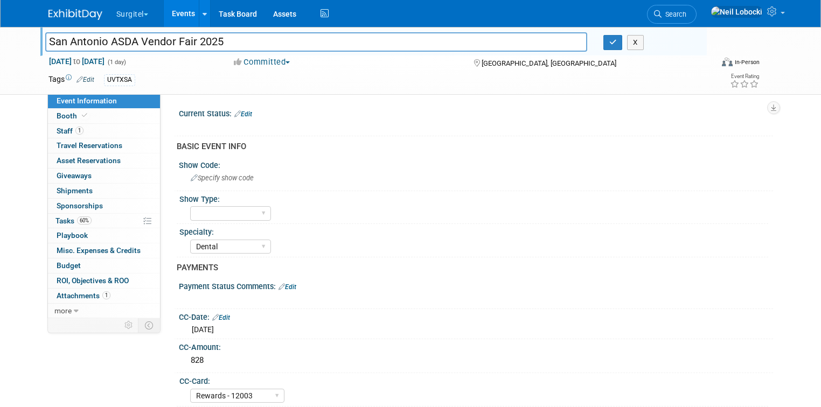
click at [45, 42] on input "San Antonio ASDA Vendor Fair 2025" at bounding box center [316, 41] width 542 height 19
type input "UTSA - [GEOGRAPHIC_DATA] [GEOGRAPHIC_DATA] Vendor Fair 2025"
click at [614, 45] on icon "button" at bounding box center [613, 42] width 8 height 7
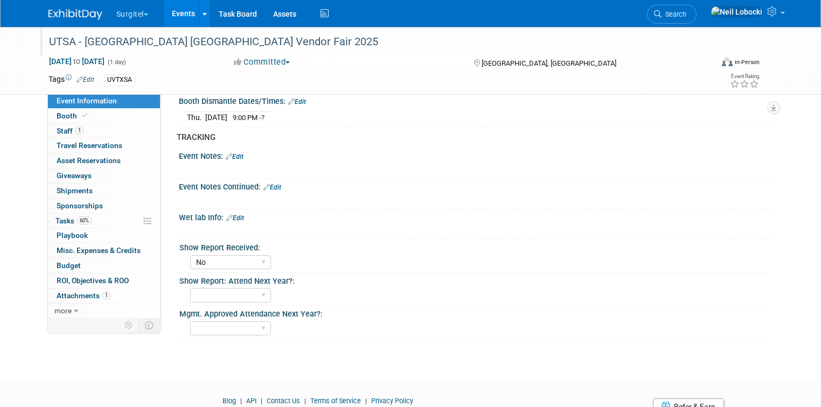
scroll to position [733, 0]
click at [225, 255] on select "No Yes" at bounding box center [230, 262] width 81 height 15
select select "Yes"
click at [190, 255] on select "No Yes" at bounding box center [230, 262] width 81 height 15
click at [62, 296] on span "Attachments 1" at bounding box center [84, 295] width 54 height 9
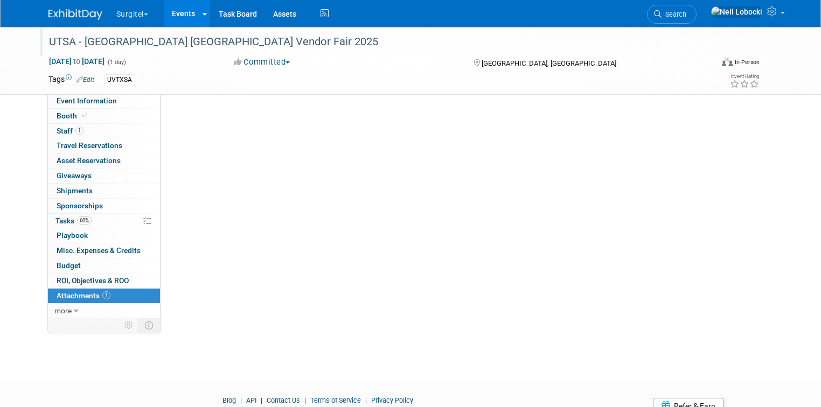
scroll to position [0, 0]
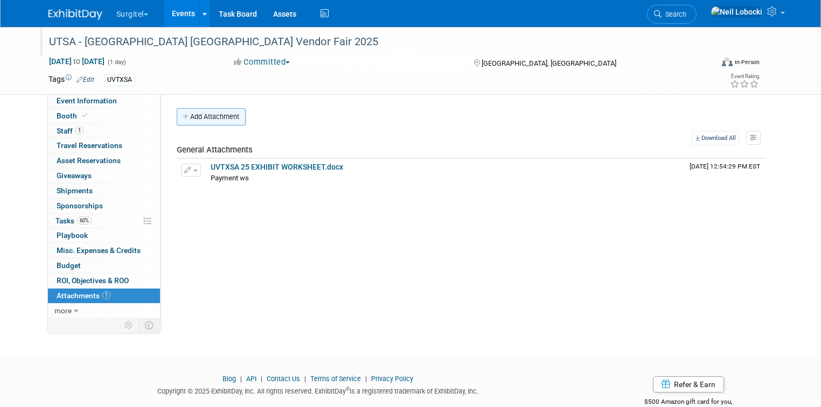
click at [213, 114] on button "Add Attachment" at bounding box center [211, 116] width 69 height 17
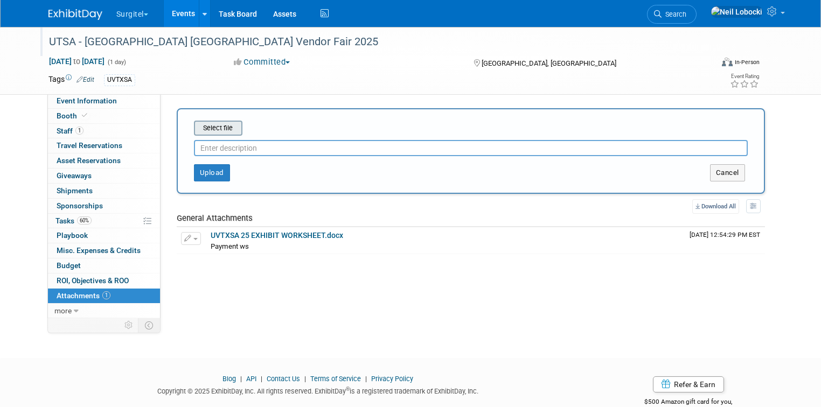
click at [211, 127] on input "file" at bounding box center [177, 128] width 128 height 13
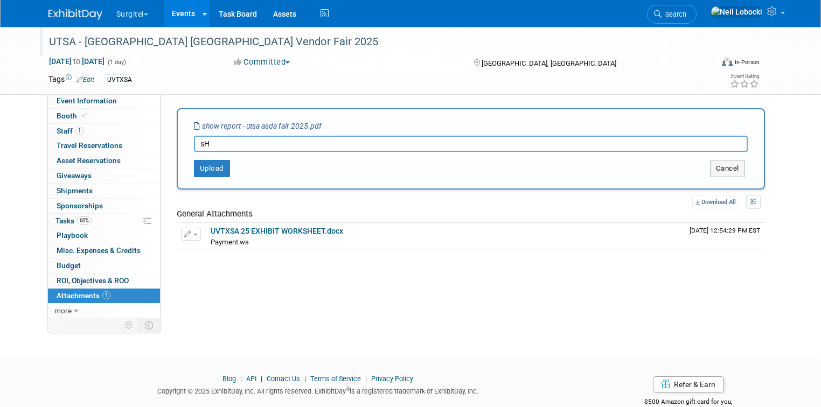
type input "s"
type input "Show Report"
click at [194, 168] on button "Upload" at bounding box center [212, 168] width 36 height 17
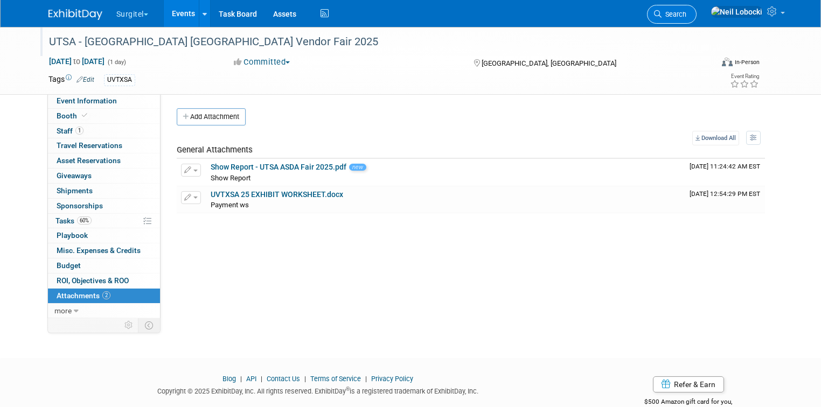
click at [696, 19] on link "Search" at bounding box center [672, 14] width 50 height 19
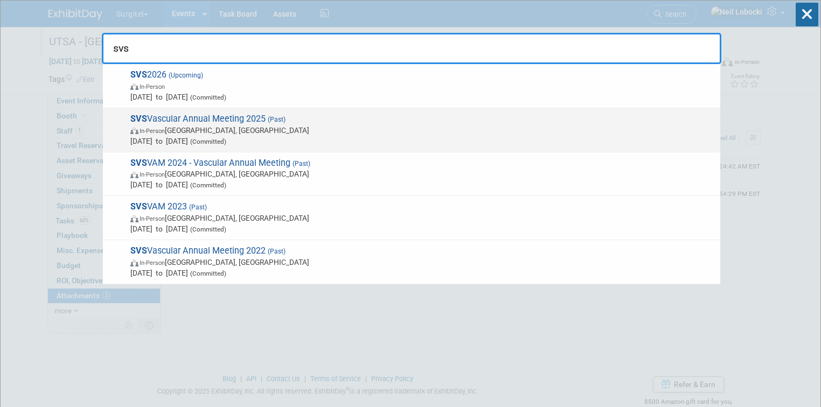
type input "svs"
click at [226, 138] on span "(Committed)" at bounding box center [207, 142] width 38 height 8
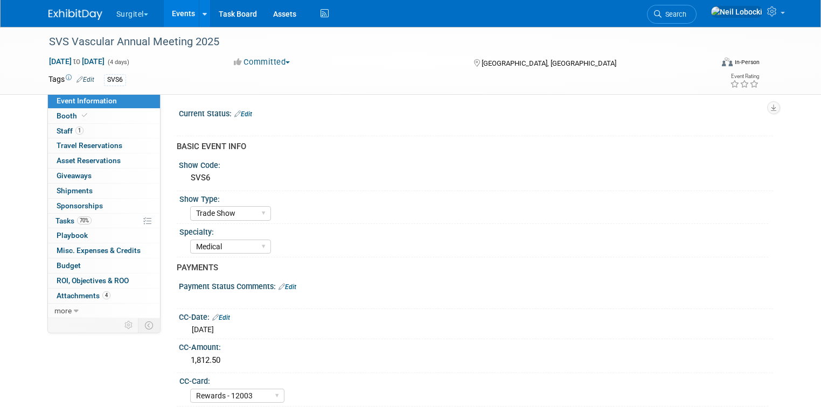
select select "Trade Show"
select select "Medical"
select select "Rewards - 12003"
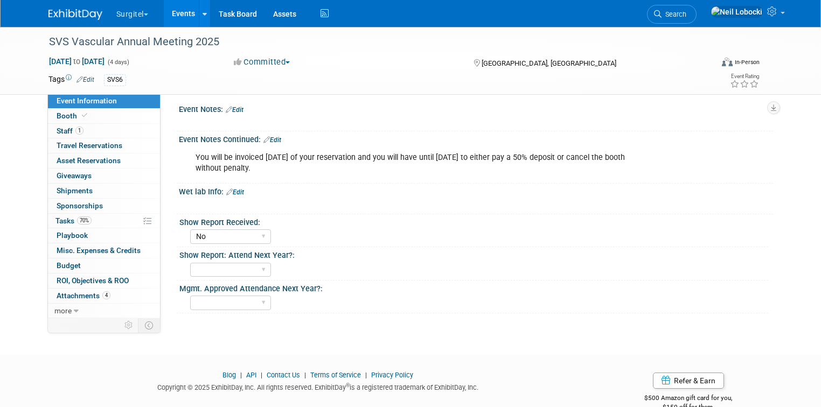
scroll to position [862, 0]
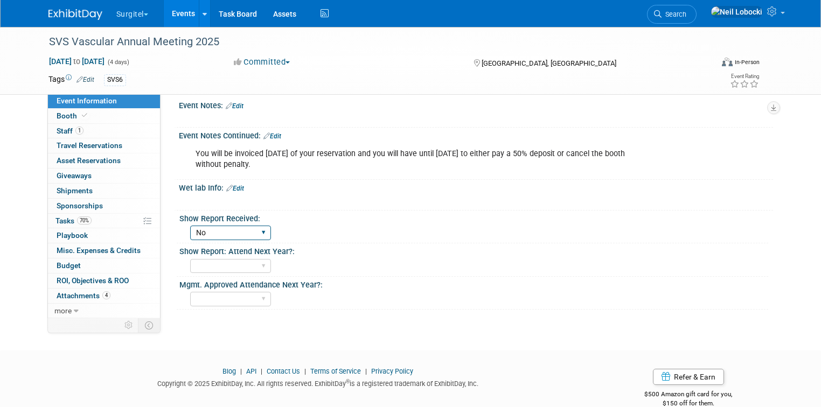
click at [239, 226] on select "No Yes" at bounding box center [230, 233] width 81 height 15
select select "Yes"
click at [190, 226] on select "No Yes" at bounding box center [230, 233] width 81 height 15
click at [76, 295] on span "Attachments 4" at bounding box center [84, 295] width 54 height 9
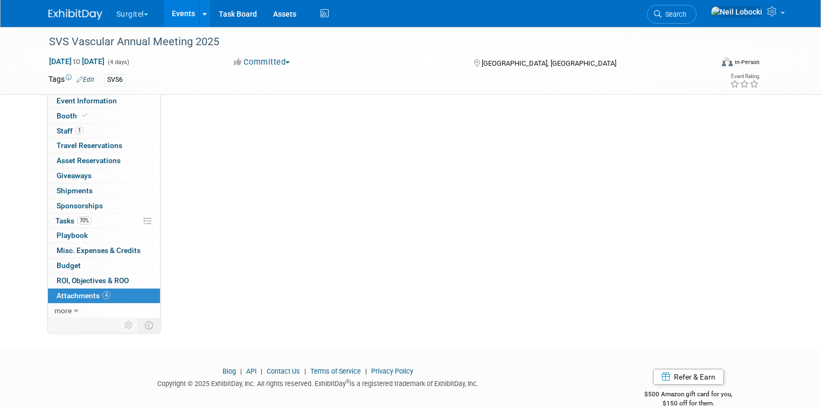
scroll to position [0, 0]
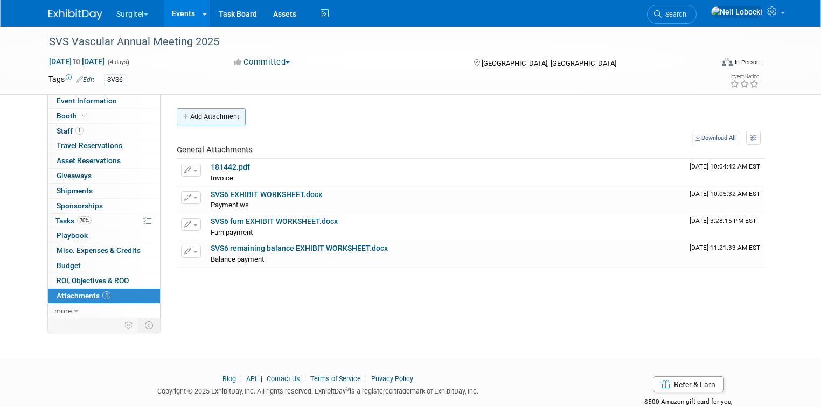
click at [217, 113] on button "Add Attachment" at bounding box center [211, 116] width 69 height 17
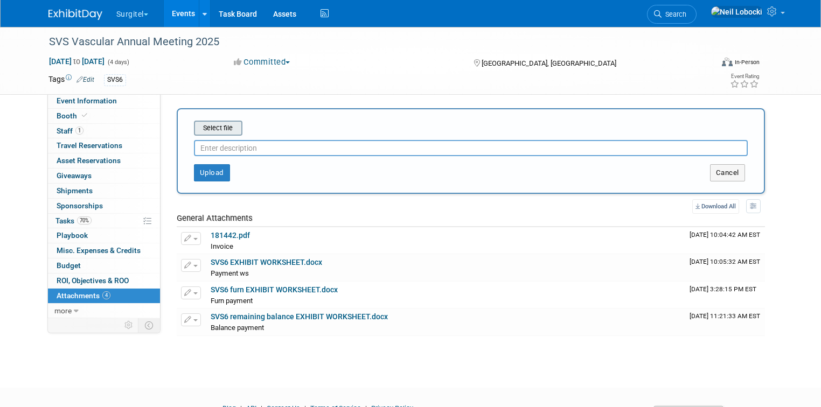
click at [218, 126] on input "file" at bounding box center [177, 128] width 128 height 13
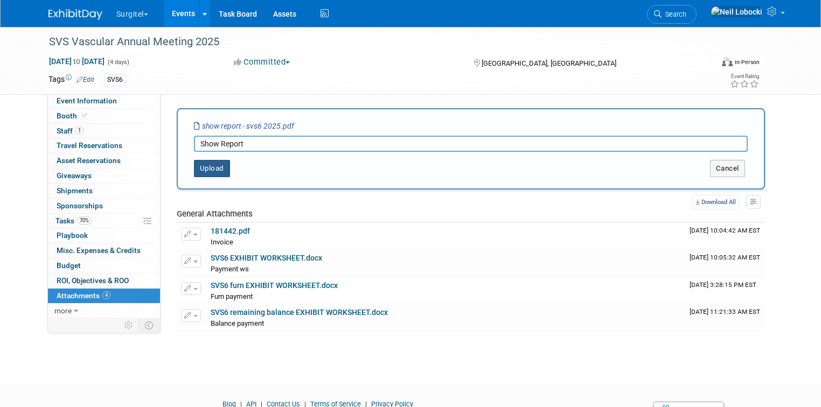
type input "Show Report"
click at [203, 173] on button "Upload" at bounding box center [212, 168] width 36 height 17
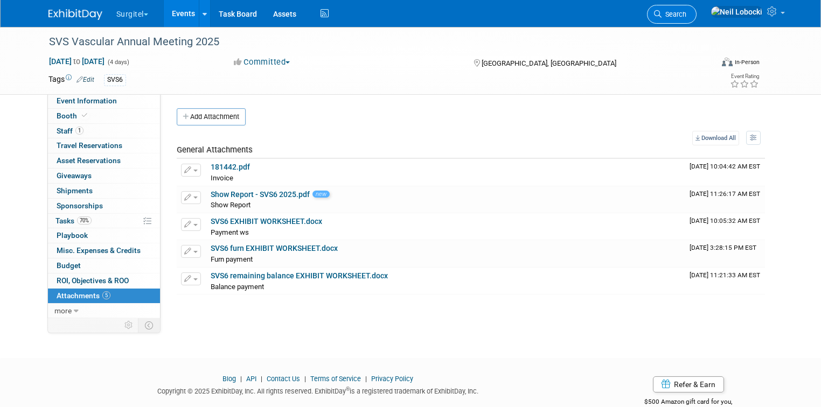
click at [686, 17] on span "Search" at bounding box center [673, 14] width 25 height 8
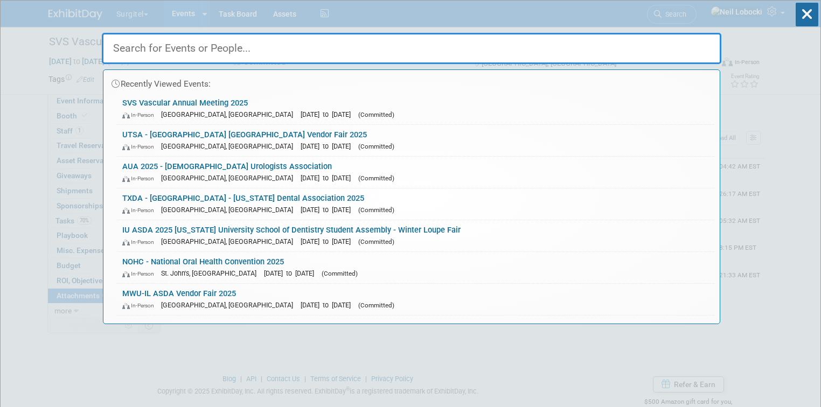
click at [345, 48] on input "text" at bounding box center [411, 48] width 619 height 31
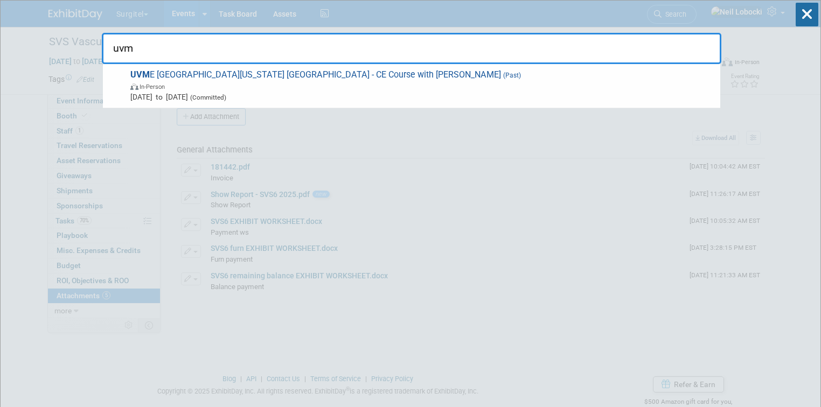
click at [153, 50] on input "uvm" at bounding box center [411, 48] width 619 height 31
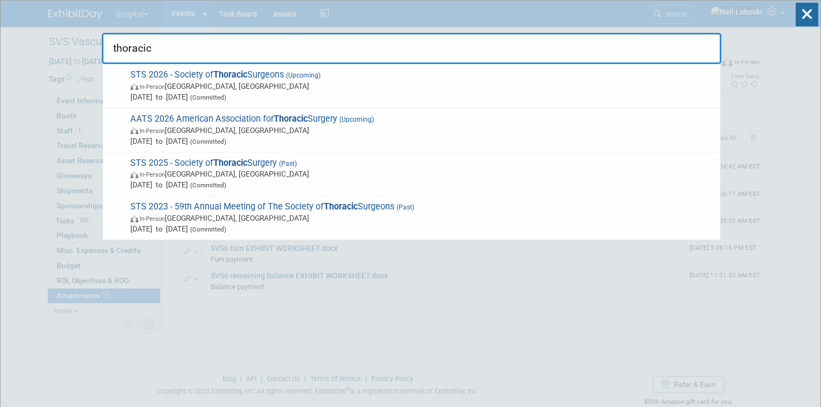
click at [153, 50] on input "thoracic" at bounding box center [411, 48] width 619 height 31
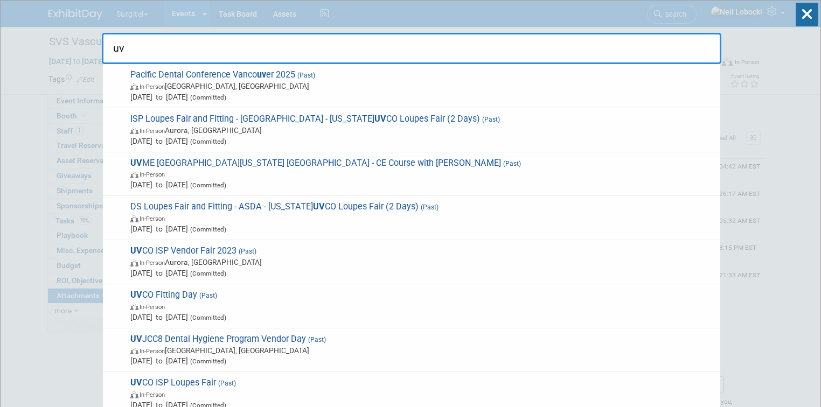
click at [155, 52] on input "uv" at bounding box center [411, 48] width 619 height 31
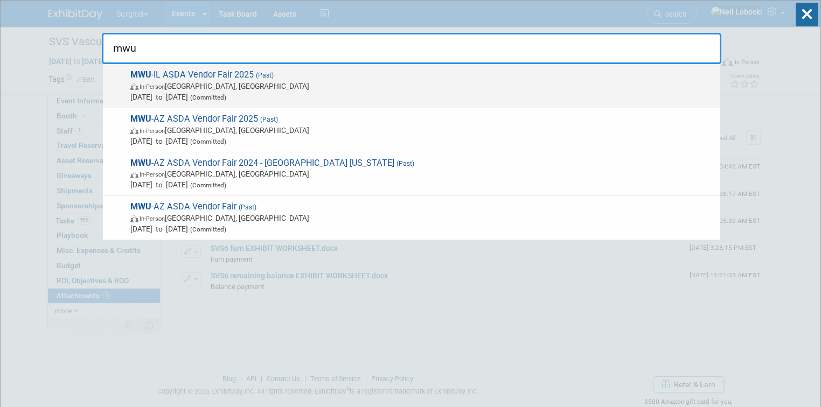
type input "mwu"
click at [213, 93] on span "Mar 21, 2025 to Mar 21, 2025 (Committed)" at bounding box center [422, 97] width 584 height 11
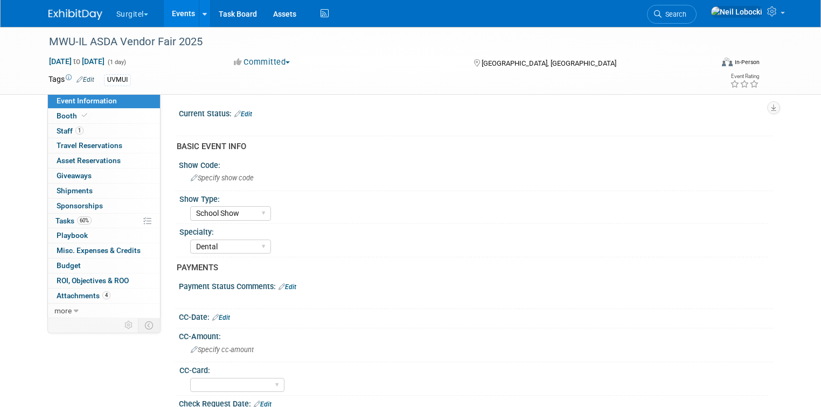
select select "School Show"
select select "Dental"
select select "No"
select select "Yes"
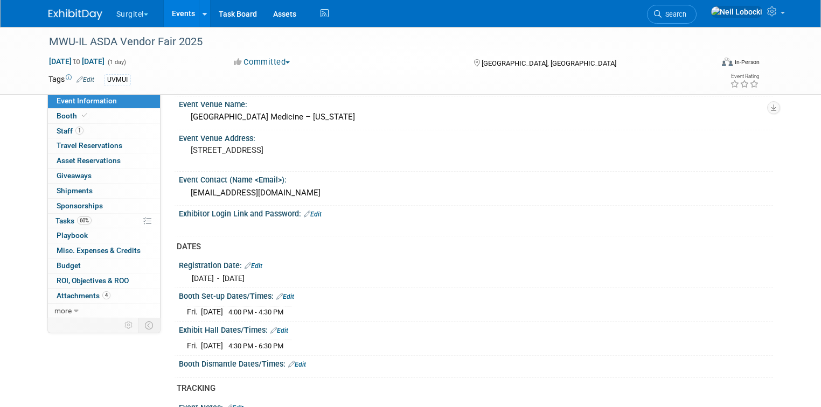
scroll to position [689, 0]
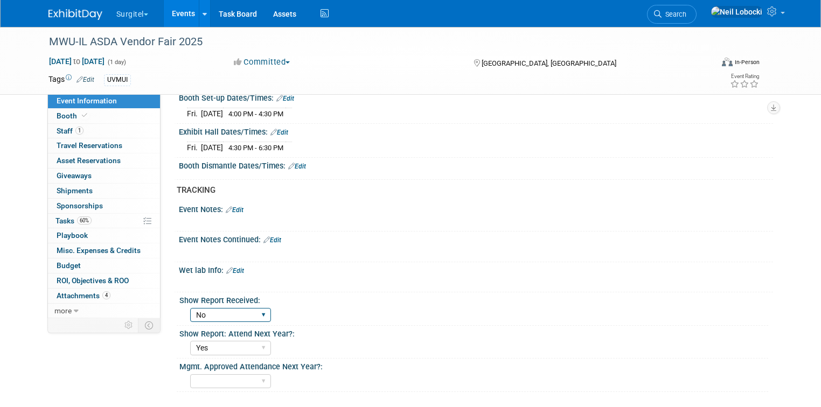
click at [235, 308] on select "No Yes" at bounding box center [230, 315] width 81 height 15
select select "Yes"
click at [190, 308] on select "No Yes" at bounding box center [230, 315] width 81 height 15
click at [71, 295] on span "Attachments 4" at bounding box center [84, 295] width 54 height 9
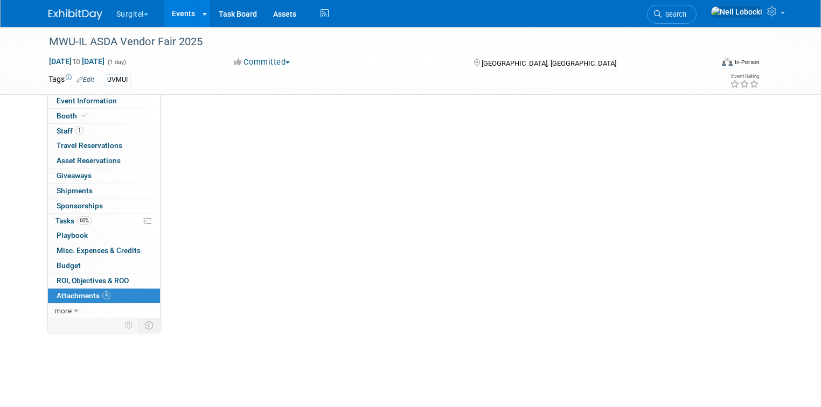
scroll to position [0, 0]
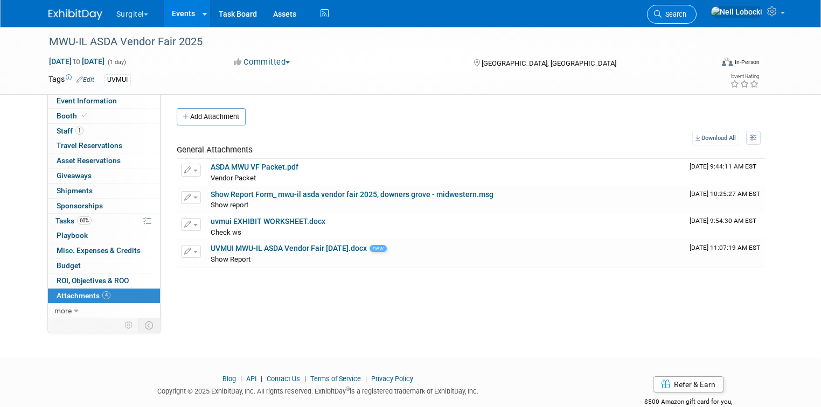
click at [686, 15] on span "Search" at bounding box center [673, 14] width 25 height 8
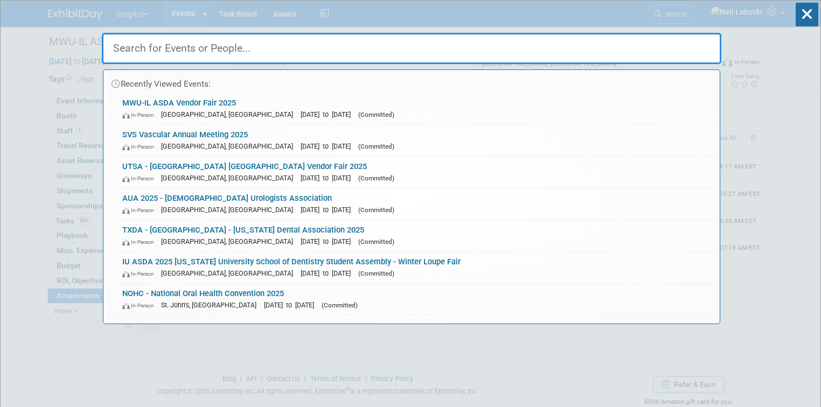
click at [328, 47] on input "text" at bounding box center [411, 48] width 619 height 31
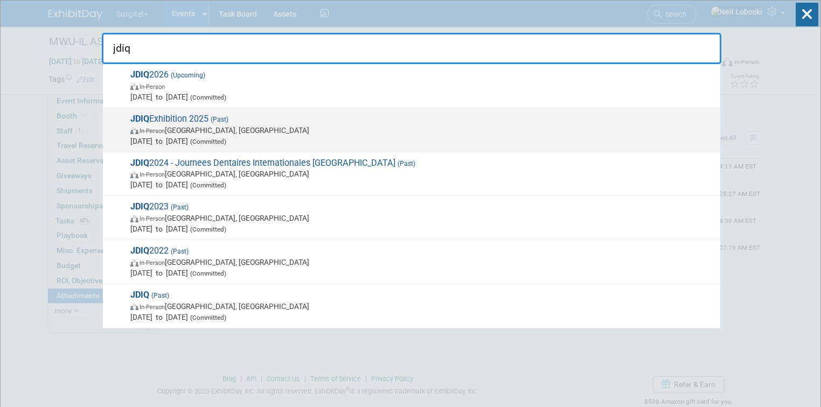
type input "jdiq"
click at [276, 133] on span "In-Person Montreal, Canada" at bounding box center [422, 130] width 584 height 11
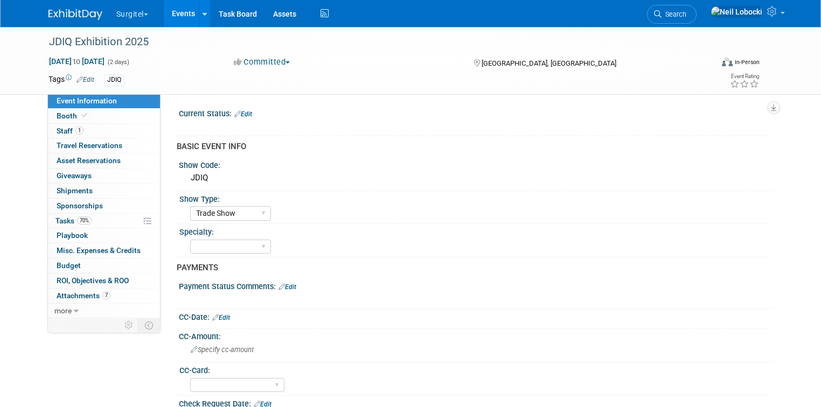
select select "Trade Show"
select select "Yes"
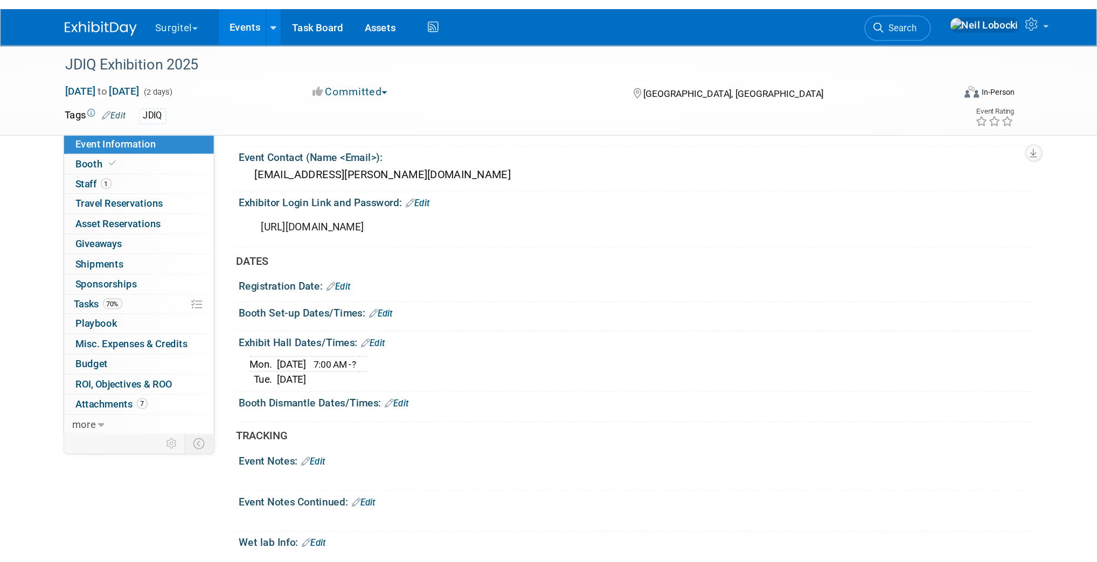
scroll to position [431, 0]
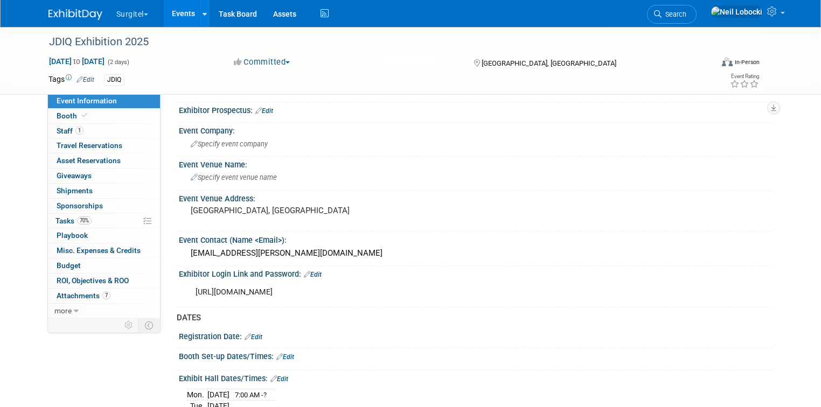
click at [75, 10] on img at bounding box center [75, 14] width 54 height 11
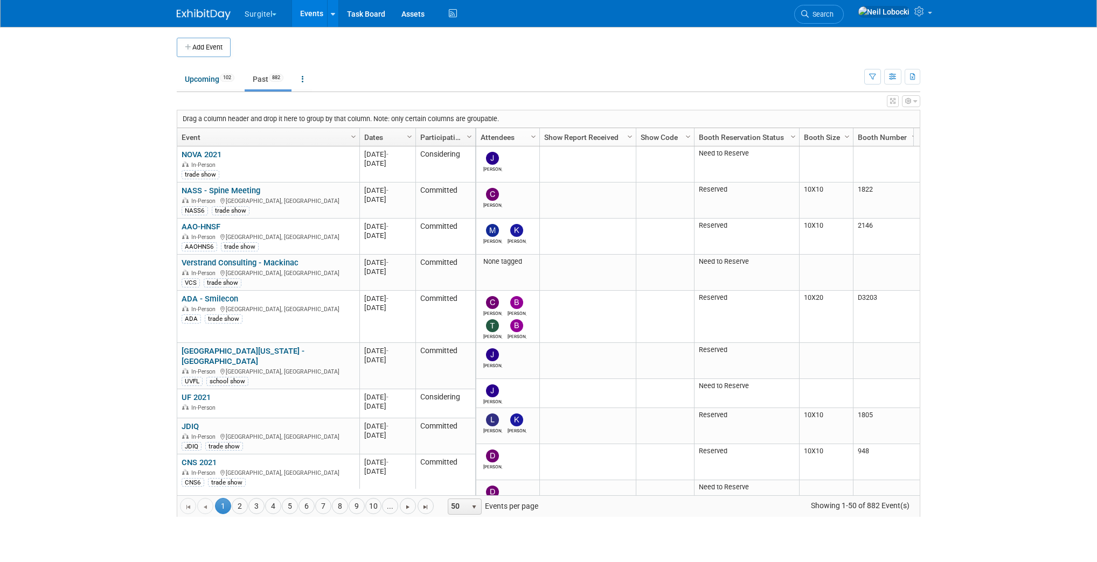
click at [371, 135] on link "Dates" at bounding box center [386, 137] width 44 height 18
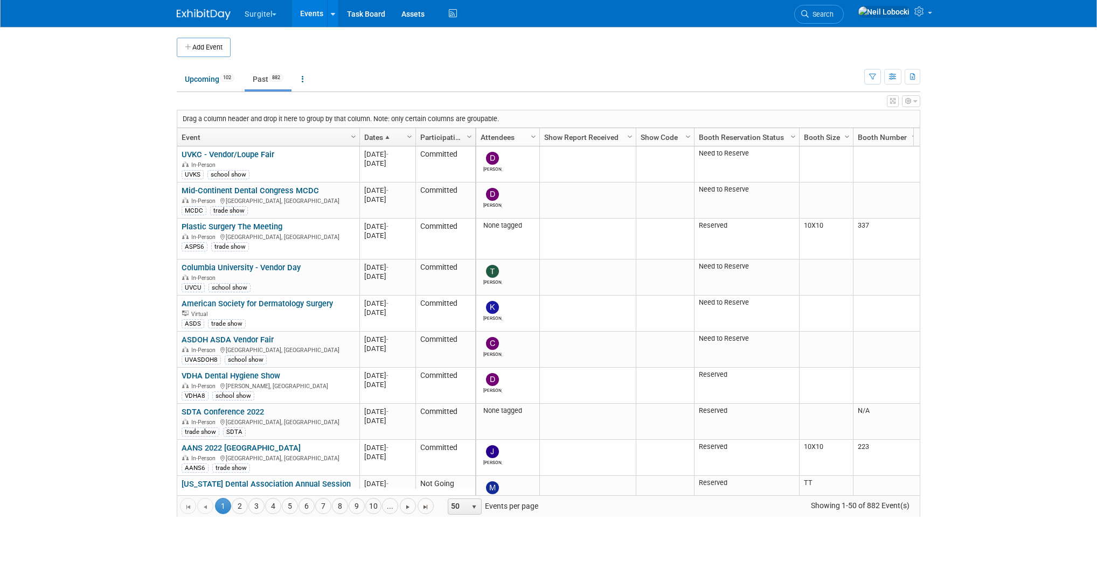
click at [371, 135] on link "Dates" at bounding box center [386, 137] width 44 height 18
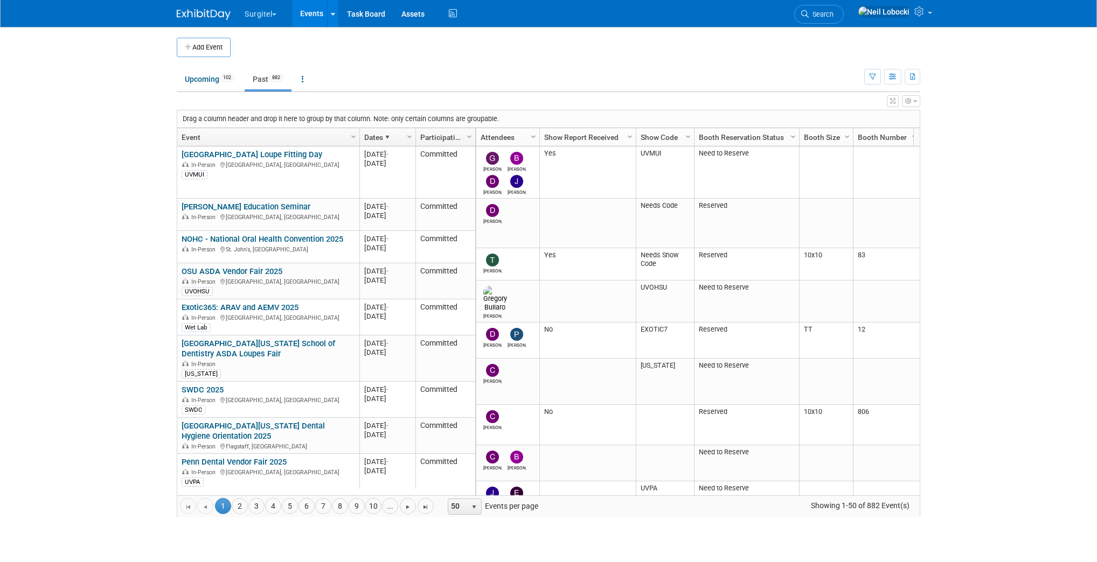
click at [890, 100] on icon "button" at bounding box center [892, 101] width 5 height 6
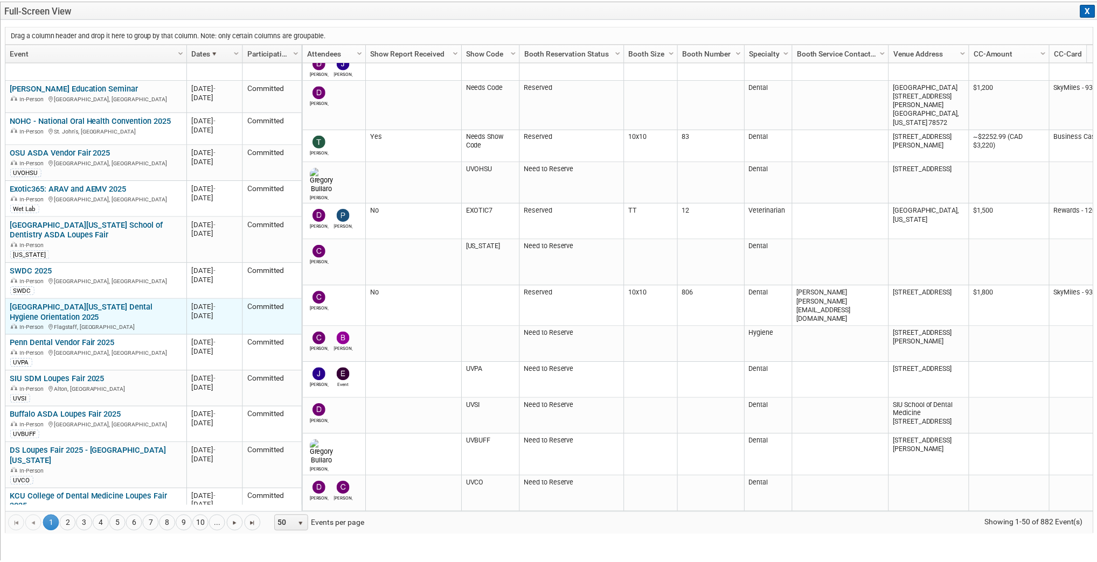
scroll to position [138, 0]
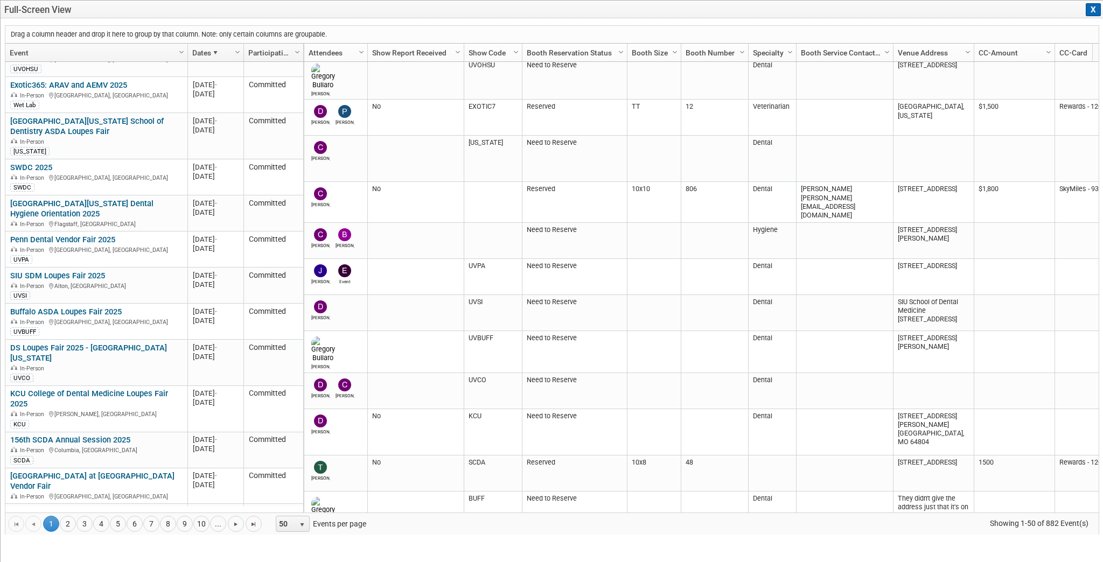
click at [1092, 8] on button "X" at bounding box center [1093, 9] width 15 height 13
